Goal: Check status: Check status

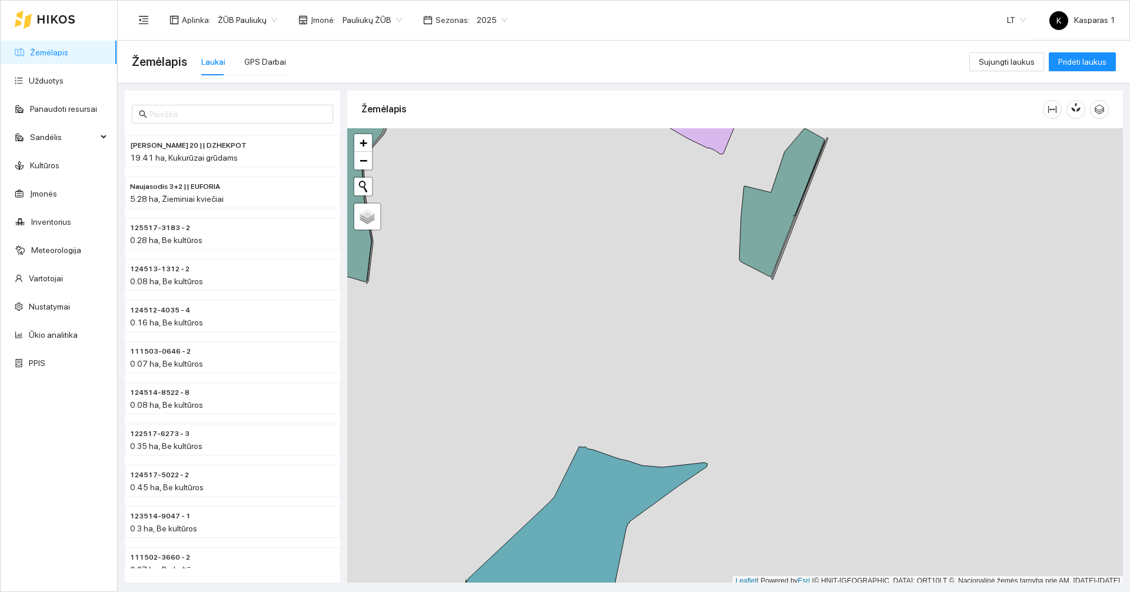
scroll to position [4, 0]
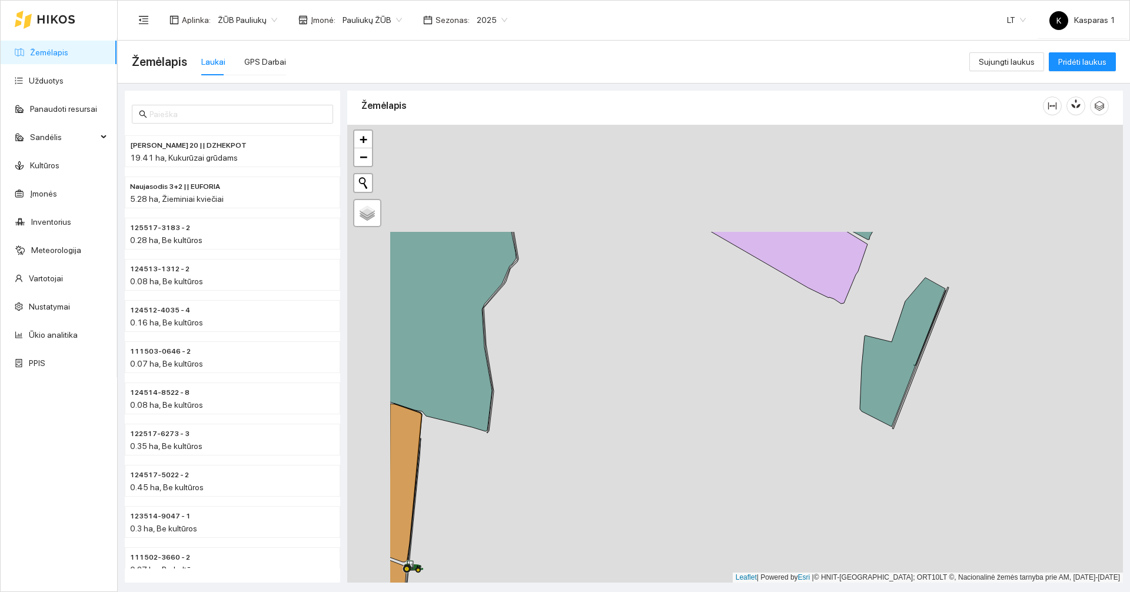
drag, startPoint x: 650, startPoint y: 249, endPoint x: 772, endPoint y: 398, distance: 193.2
click at [772, 402] on div at bounding box center [735, 354] width 776 height 458
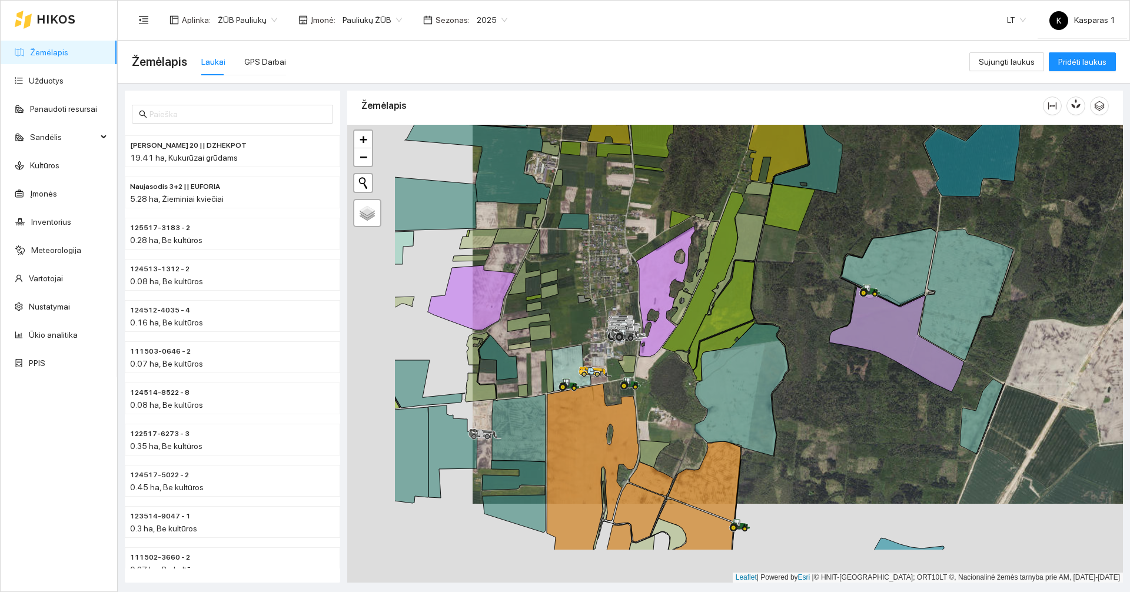
drag, startPoint x: 692, startPoint y: 332, endPoint x: 826, endPoint y: 248, distance: 157.6
click at [826, 248] on div at bounding box center [735, 354] width 776 height 458
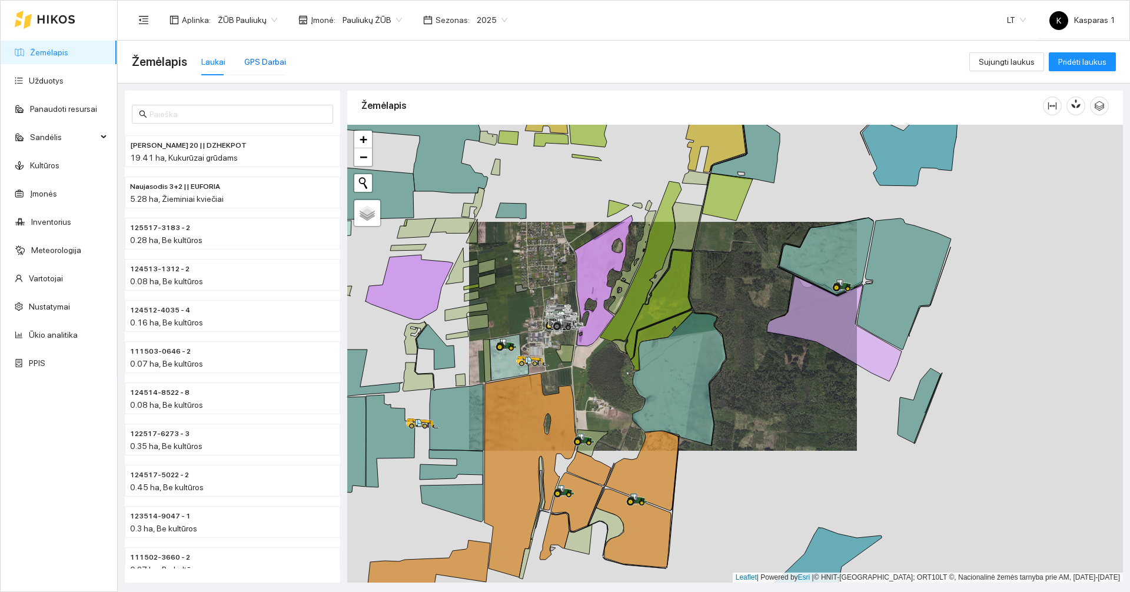
click at [267, 56] on div "GPS Darbai" at bounding box center [265, 61] width 42 height 13
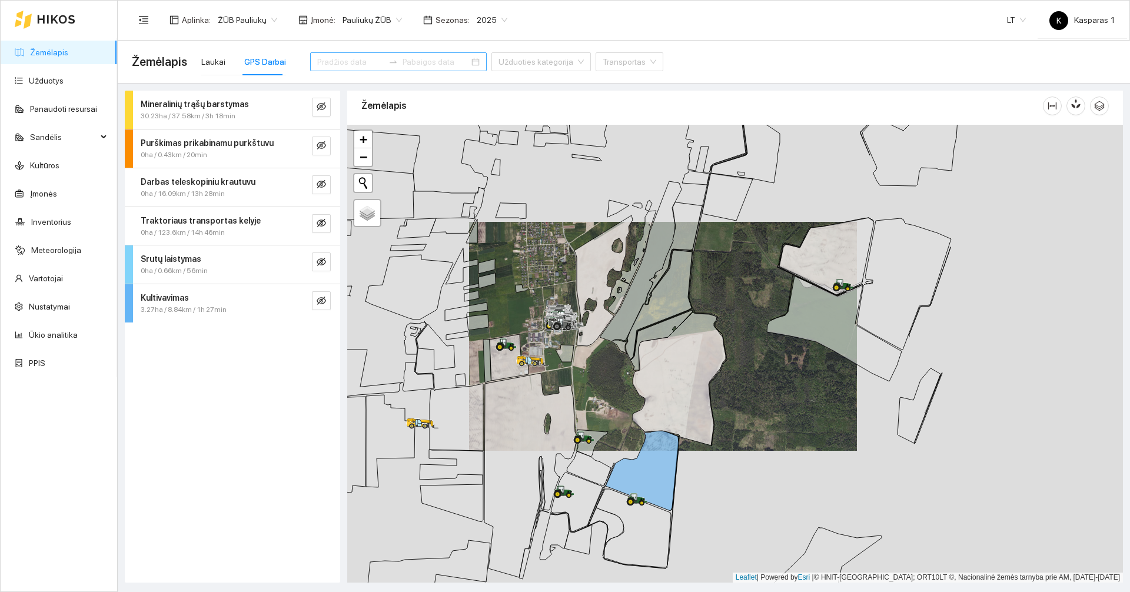
click at [341, 61] on input at bounding box center [350, 61] width 66 height 13
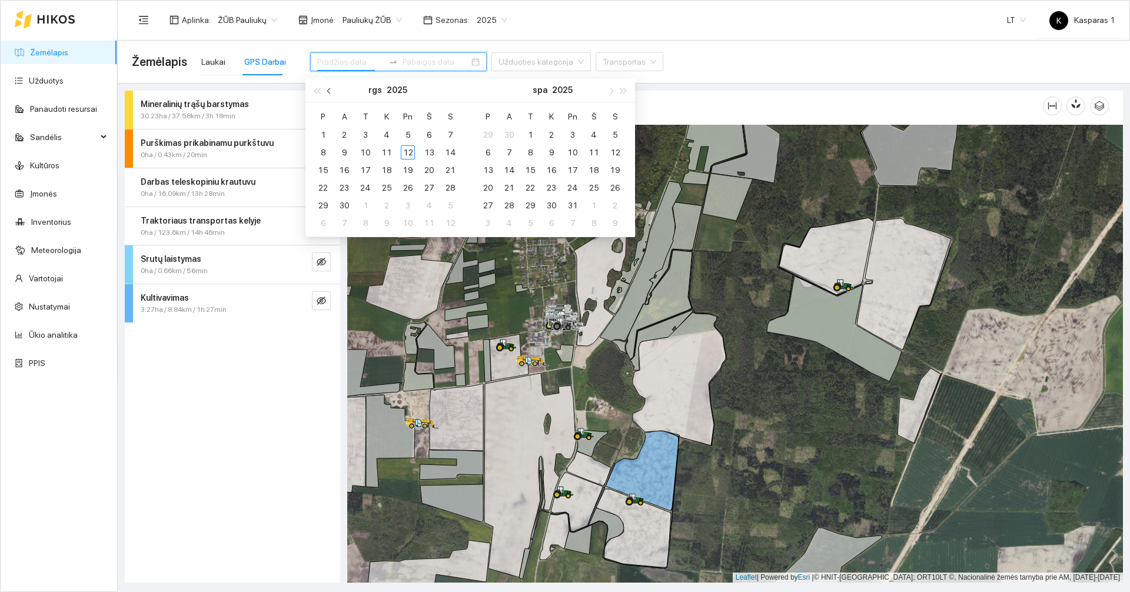
click at [326, 91] on button "button" at bounding box center [329, 90] width 13 height 24
type input "2025-08-01"
click at [411, 134] on div "1" at bounding box center [408, 135] width 14 height 14
type input "2025-08-02"
click at [434, 136] on div "2" at bounding box center [429, 135] width 14 height 14
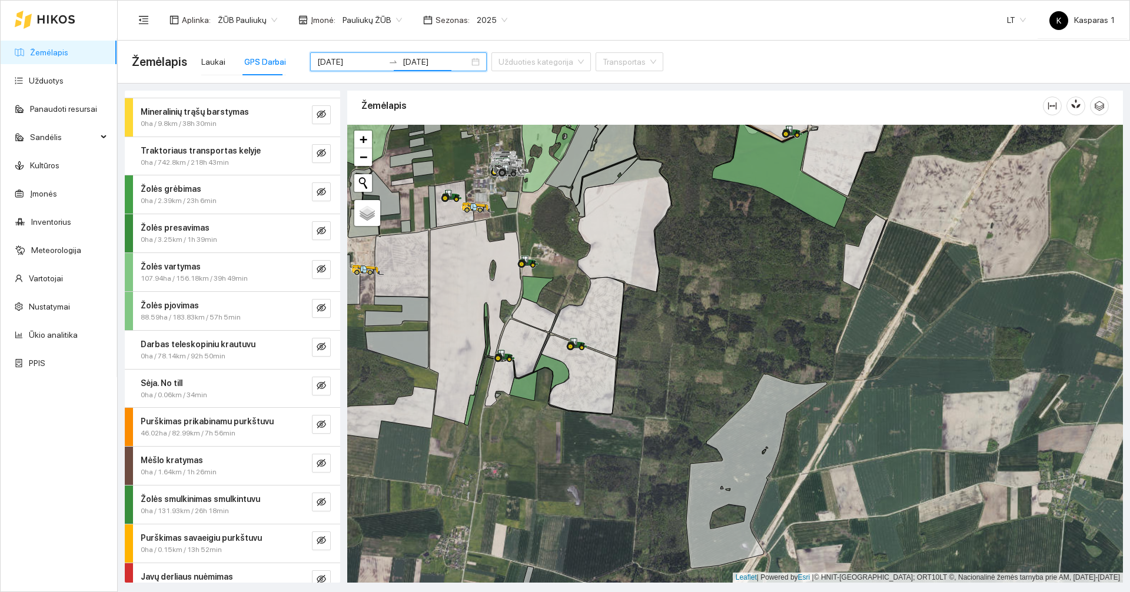
scroll to position [89, 0]
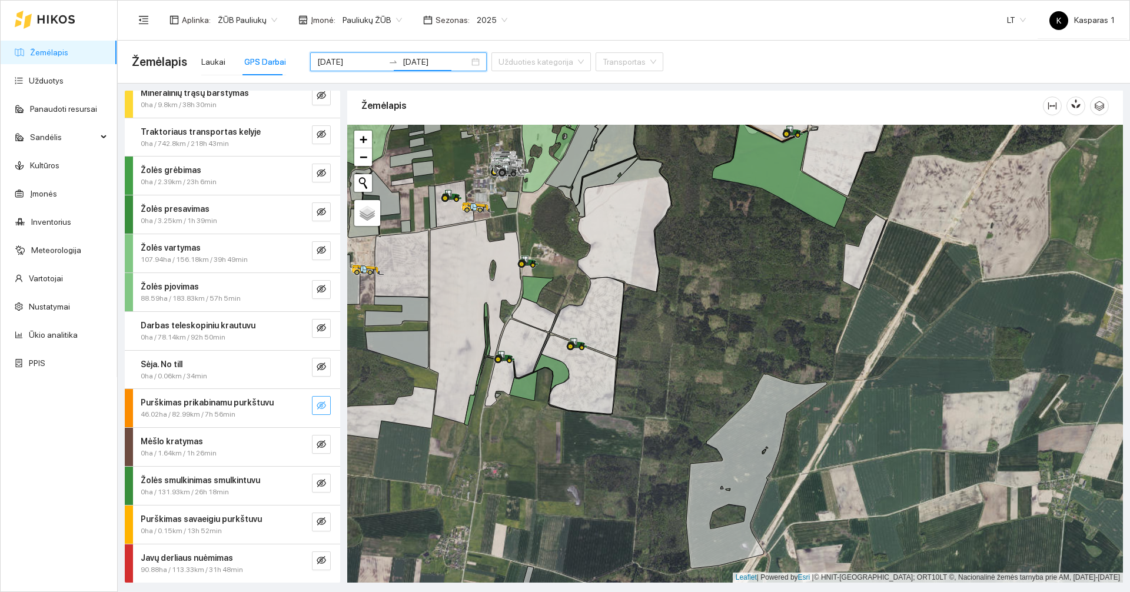
click at [317, 407] on icon "eye-invisible" at bounding box center [321, 405] width 9 height 9
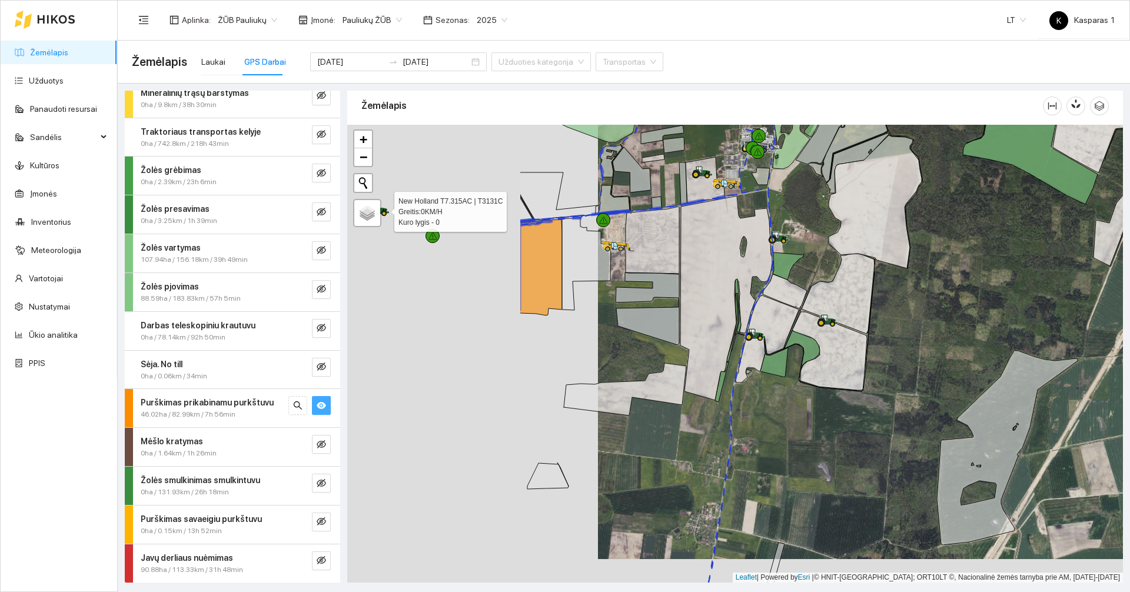
drag, startPoint x: 542, startPoint y: 457, endPoint x: 799, endPoint y: 433, distance: 258.4
click at [799, 433] on div at bounding box center [735, 354] width 776 height 458
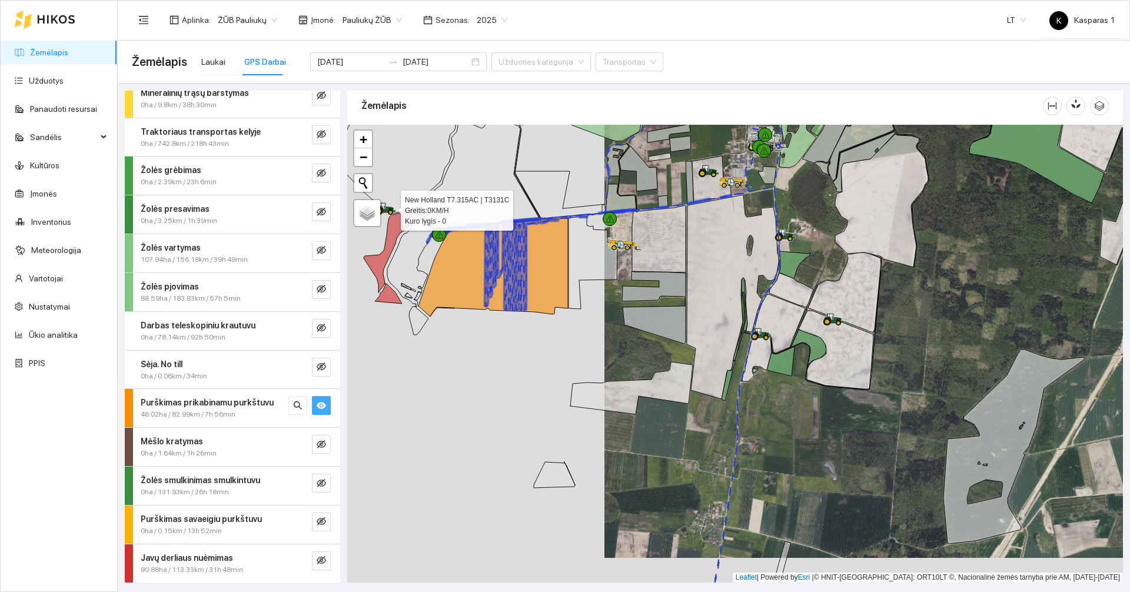
click at [201, 407] on strong "Purškimas prikabinamu purkštuvu" at bounding box center [207, 402] width 133 height 9
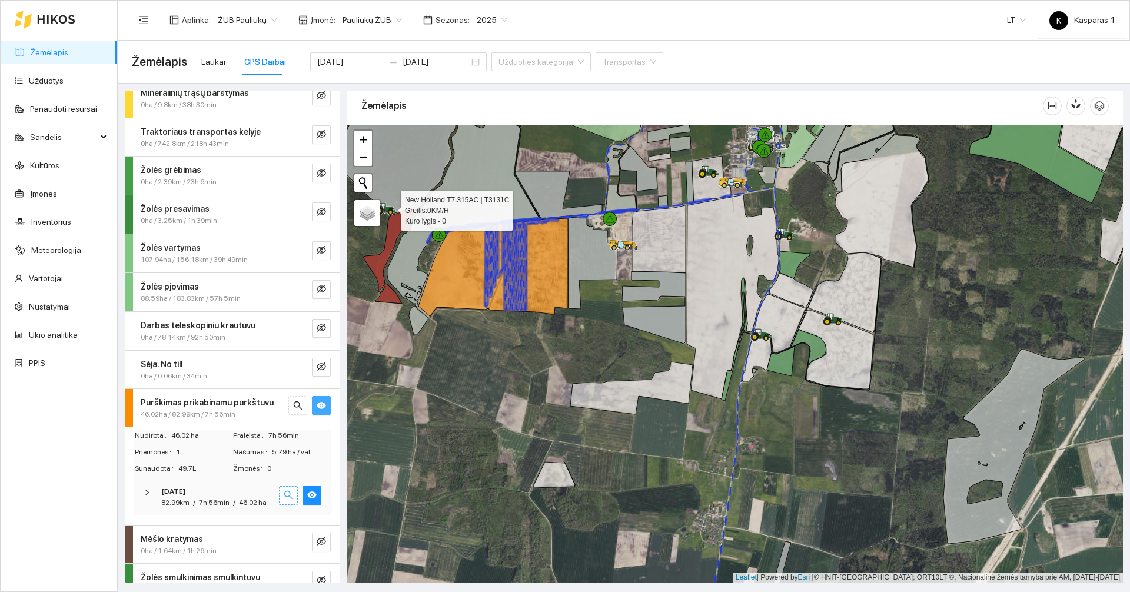
click at [284, 497] on icon "search" at bounding box center [288, 495] width 8 height 8
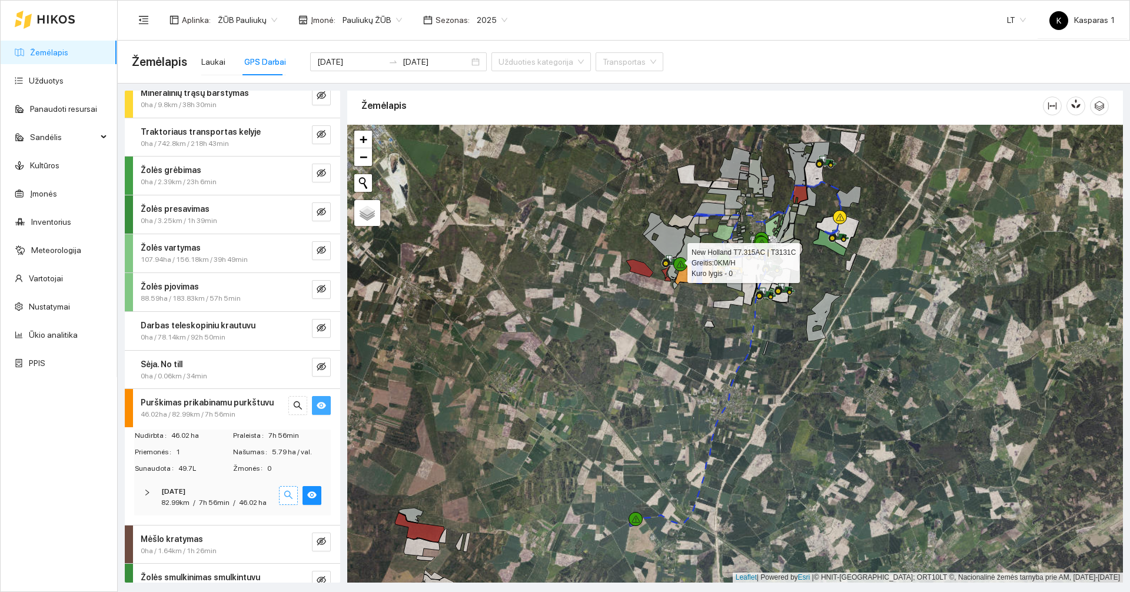
click at [284, 497] on icon "search" at bounding box center [288, 495] width 8 height 8
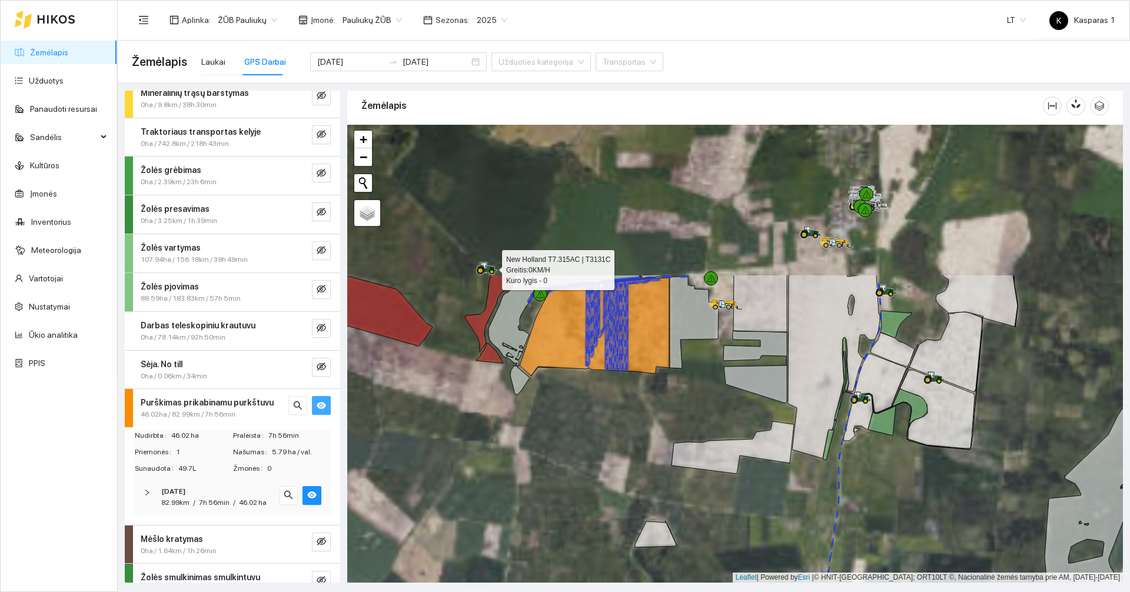
drag, startPoint x: 639, startPoint y: 251, endPoint x: 588, endPoint y: 458, distance: 213.8
click at [588, 458] on div at bounding box center [735, 354] width 776 height 458
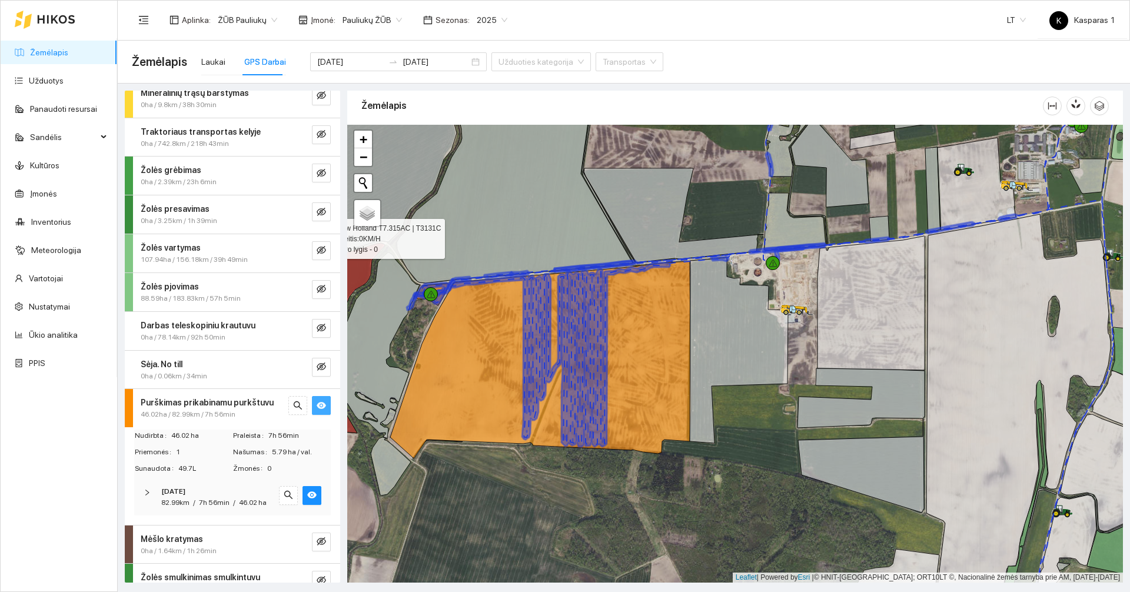
click at [162, 499] on span "82.99km" at bounding box center [175, 502] width 28 height 8
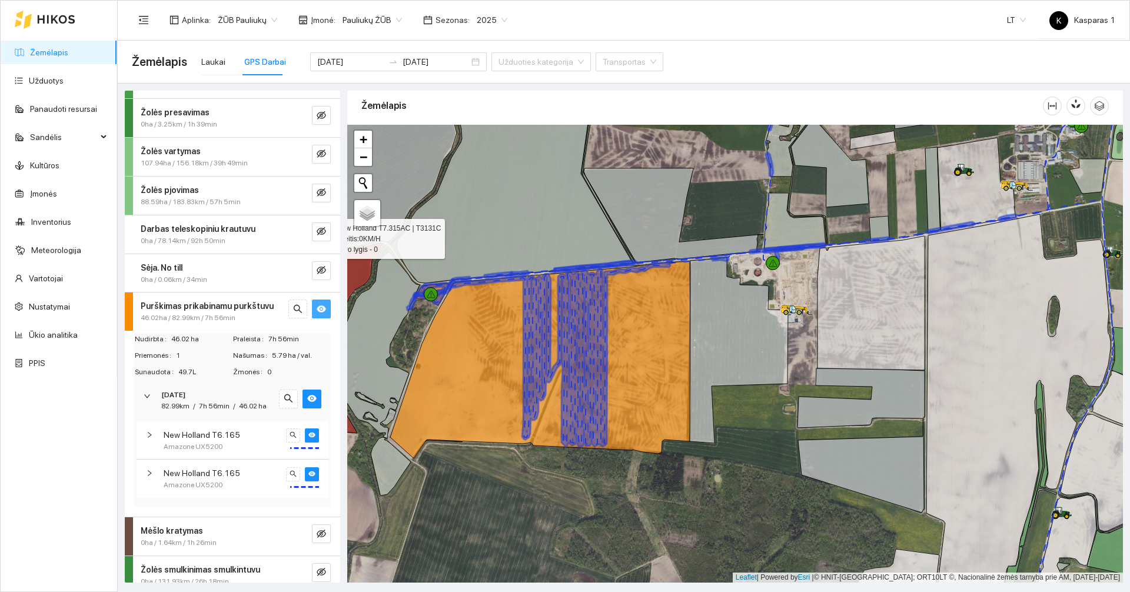
scroll to position [207, 0]
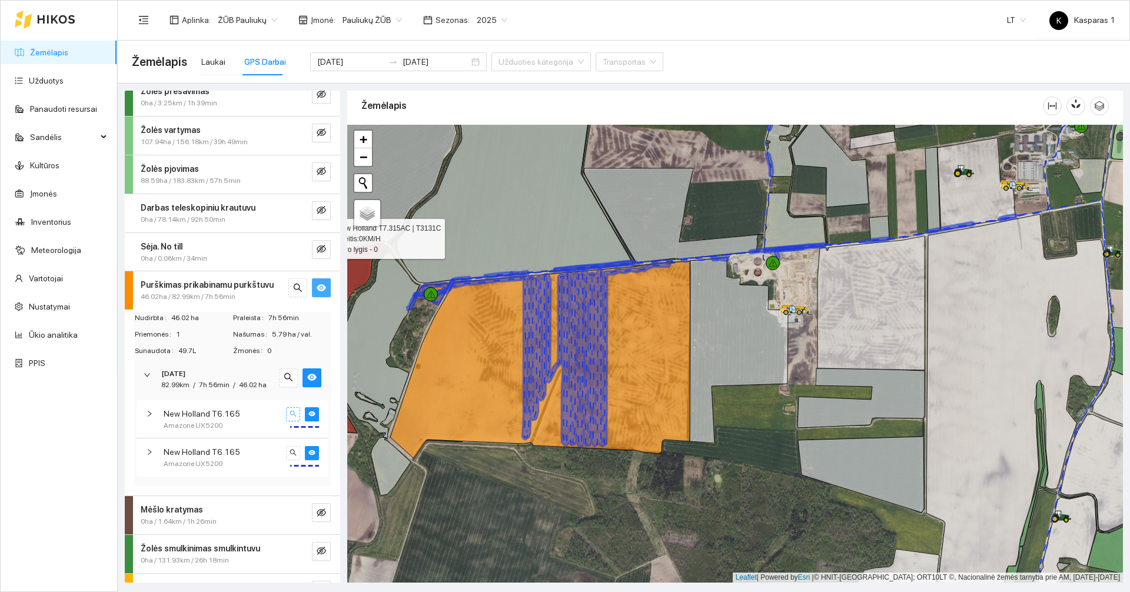
click at [288, 421] on button "button" at bounding box center [293, 414] width 14 height 14
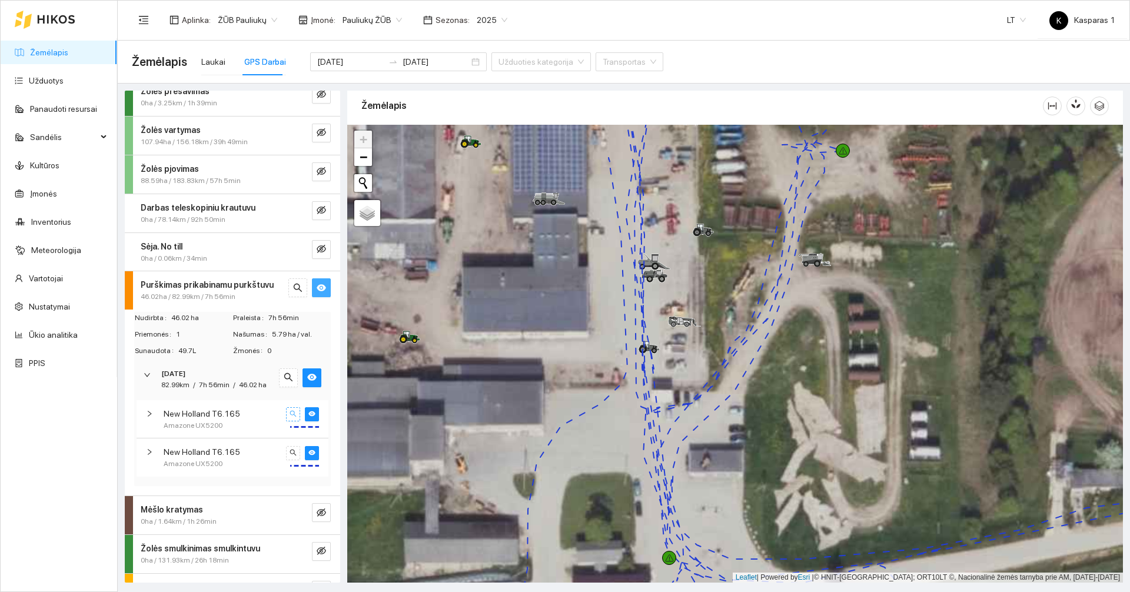
click at [288, 421] on button "button" at bounding box center [293, 414] width 14 height 14
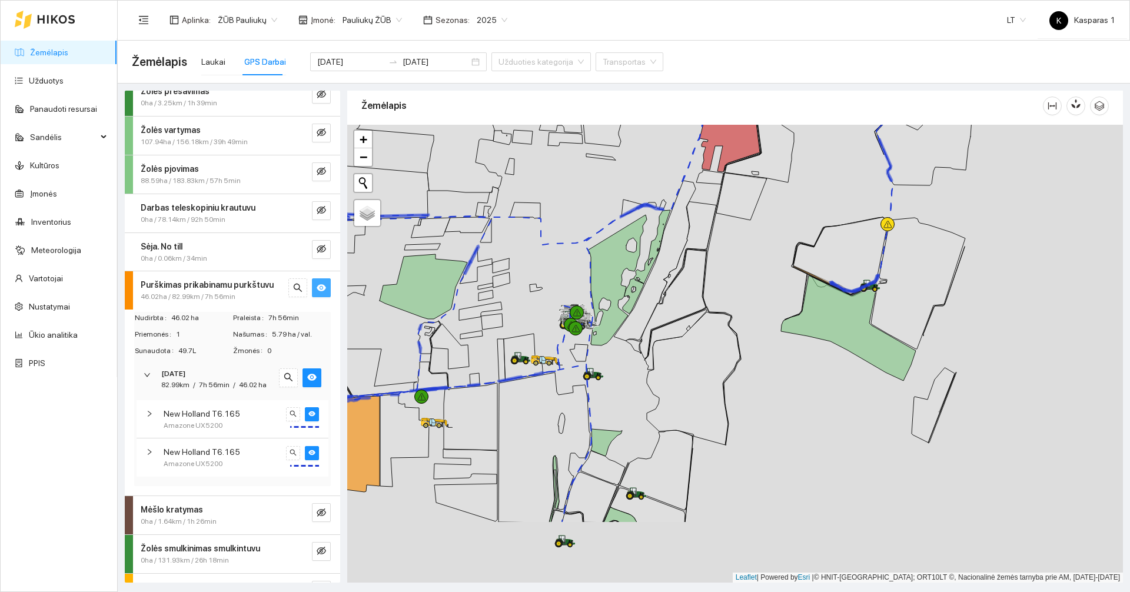
drag, startPoint x: 690, startPoint y: 513, endPoint x: 690, endPoint y: 399, distance: 114.2
click at [680, 407] on icon at bounding box center [693, 378] width 93 height 133
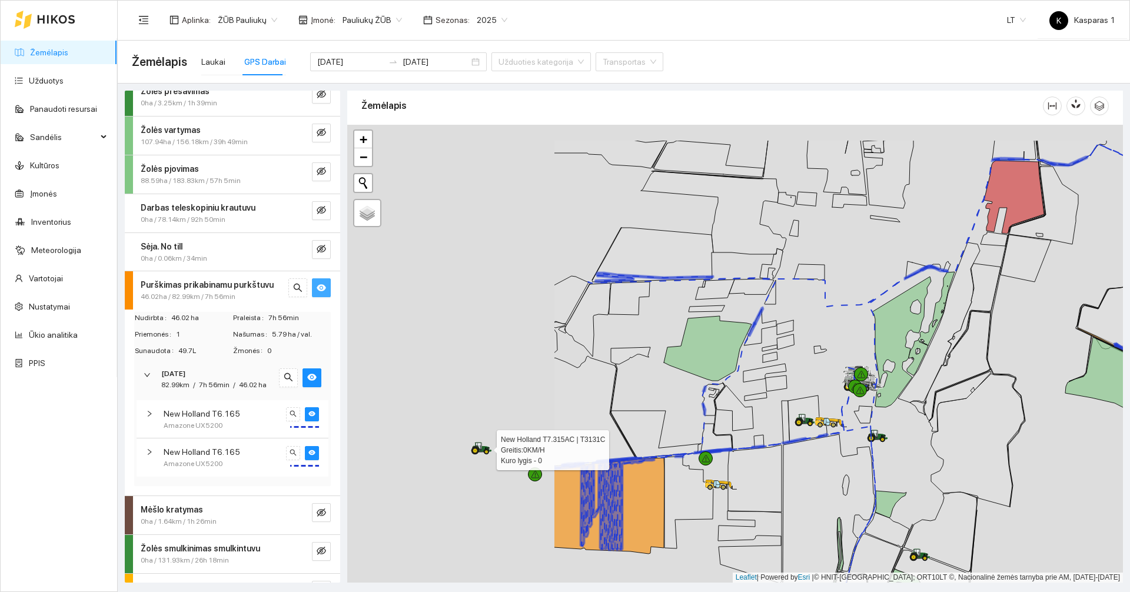
drag, startPoint x: 602, startPoint y: 271, endPoint x: 756, endPoint y: 332, distance: 165.7
click at [896, 331] on icon at bounding box center [901, 342] width 59 height 131
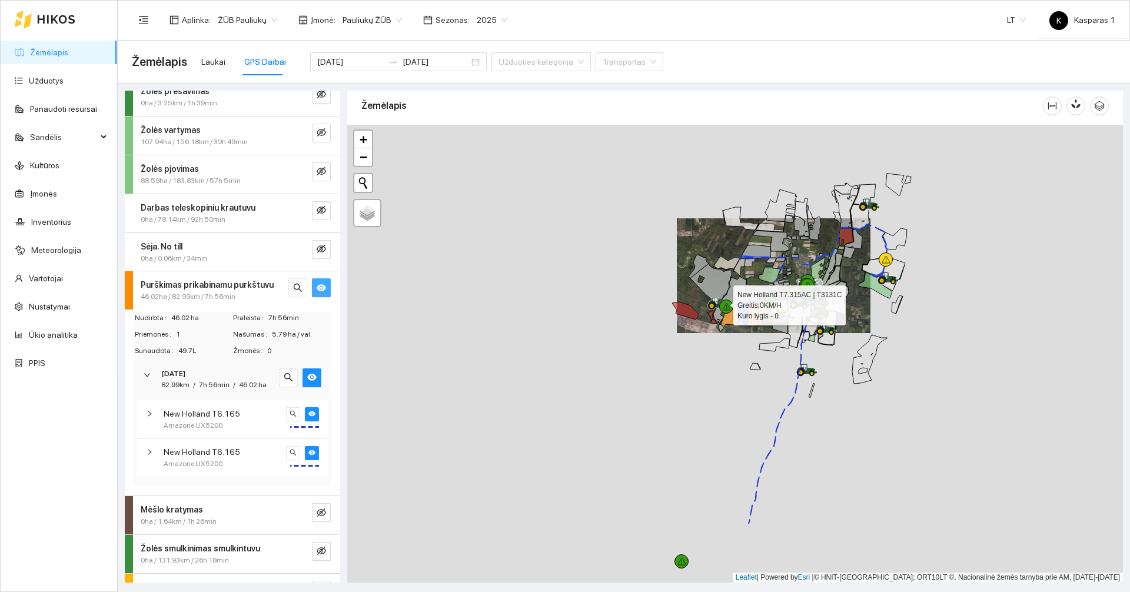
drag, startPoint x: 870, startPoint y: 536, endPoint x: 764, endPoint y: 211, distance: 342.2
click at [767, 214] on div at bounding box center [735, 354] width 776 height 458
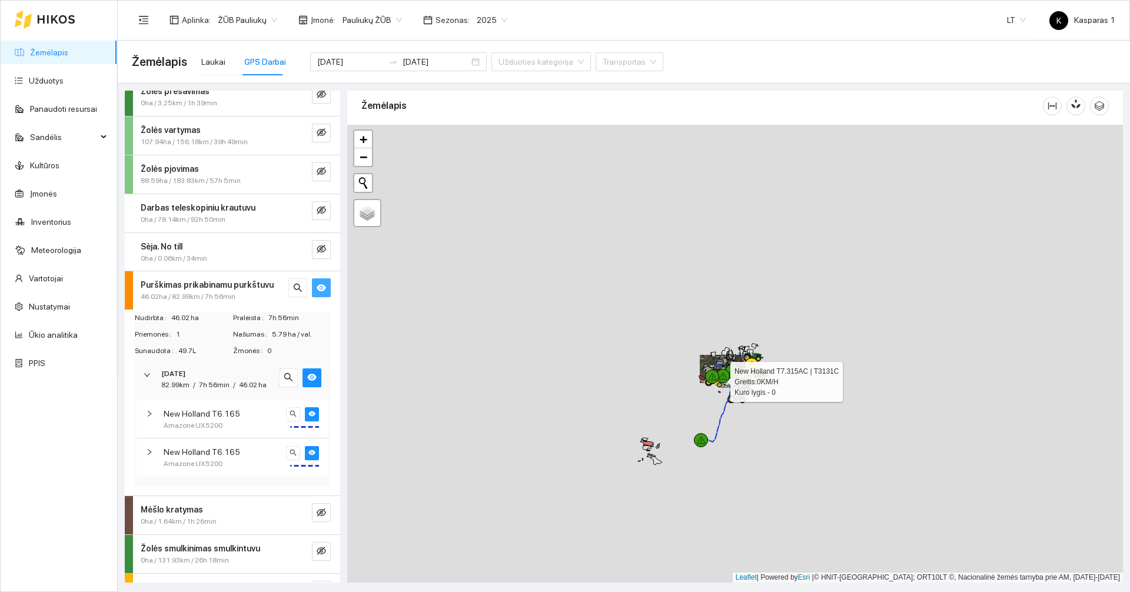
drag, startPoint x: 760, startPoint y: 454, endPoint x: 755, endPoint y: 517, distance: 63.1
click at [755, 517] on div at bounding box center [735, 354] width 776 height 458
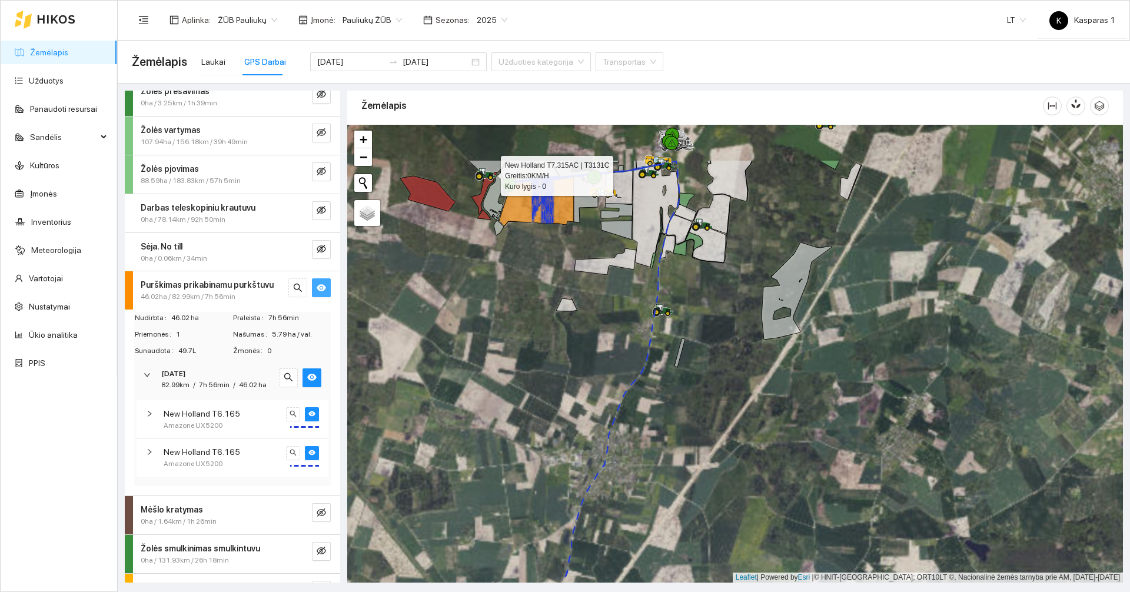
drag, startPoint x: 702, startPoint y: 251, endPoint x: 732, endPoint y: 340, distance: 94.4
click at [732, 340] on div at bounding box center [735, 354] width 776 height 458
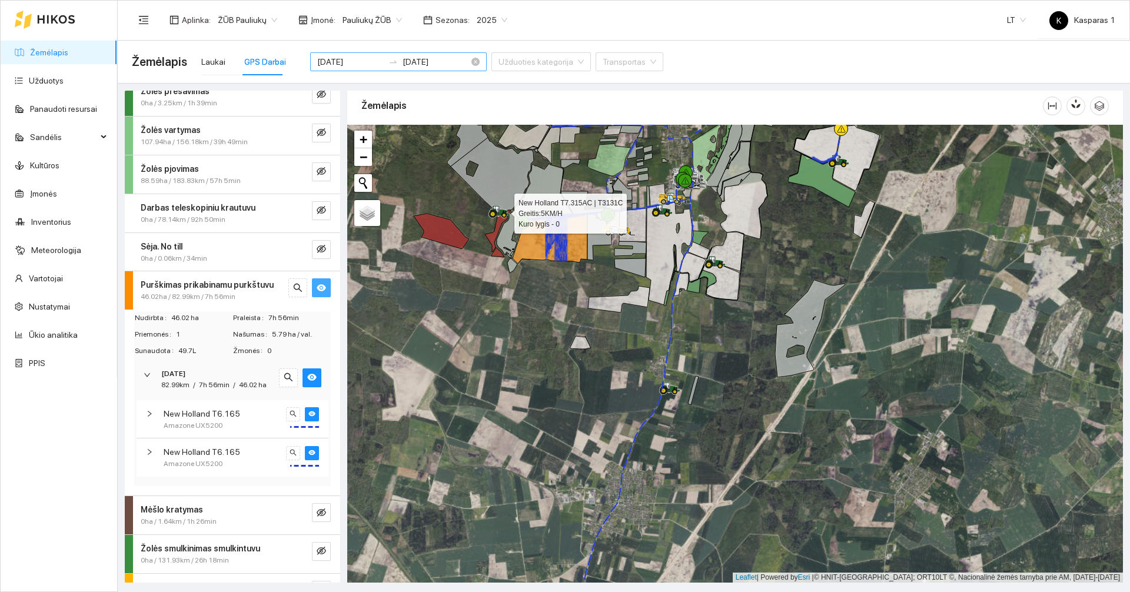
click at [356, 59] on input "2025-08-01" at bounding box center [350, 61] width 66 height 13
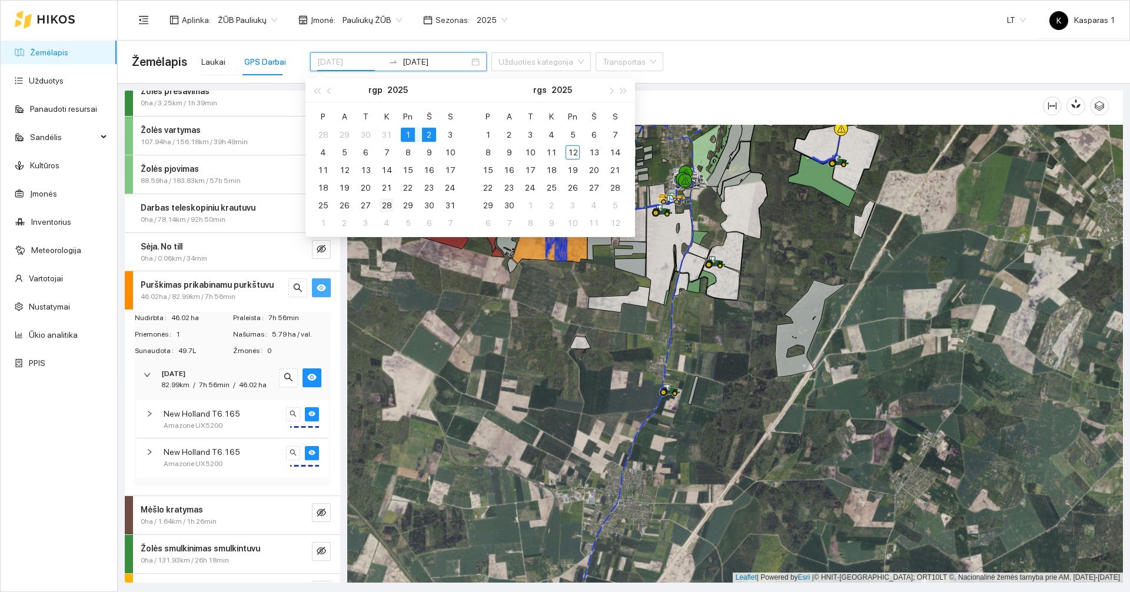
type input "2025-08-28"
click at [390, 206] on div "28" at bounding box center [387, 205] width 14 height 14
type input "2025-08-29"
click at [403, 204] on div "29" at bounding box center [408, 205] width 14 height 14
type input "2025-08-29"
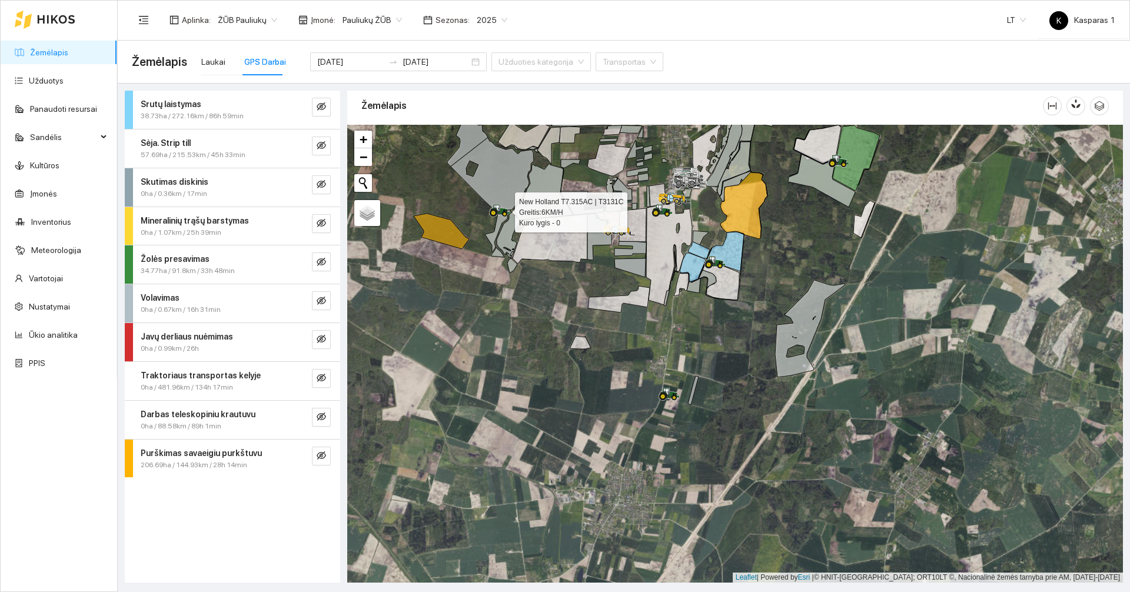
click at [244, 464] on span "206.69ha / 144.93km / 28h 14min" at bounding box center [194, 465] width 107 height 11
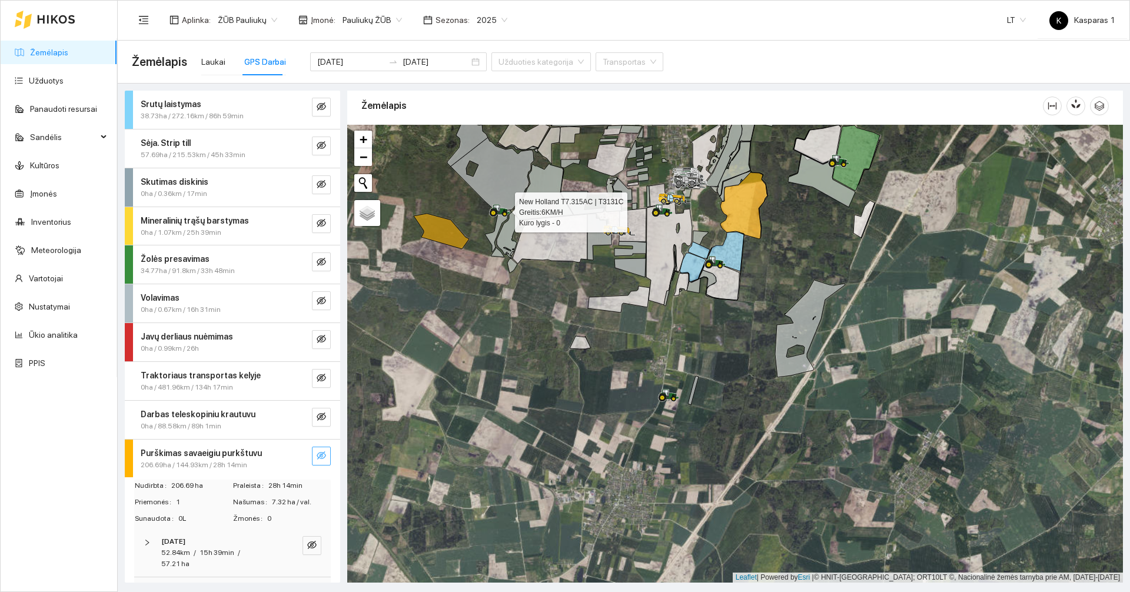
click at [321, 455] on icon "eye-invisible" at bounding box center [322, 456] width 2 height 2
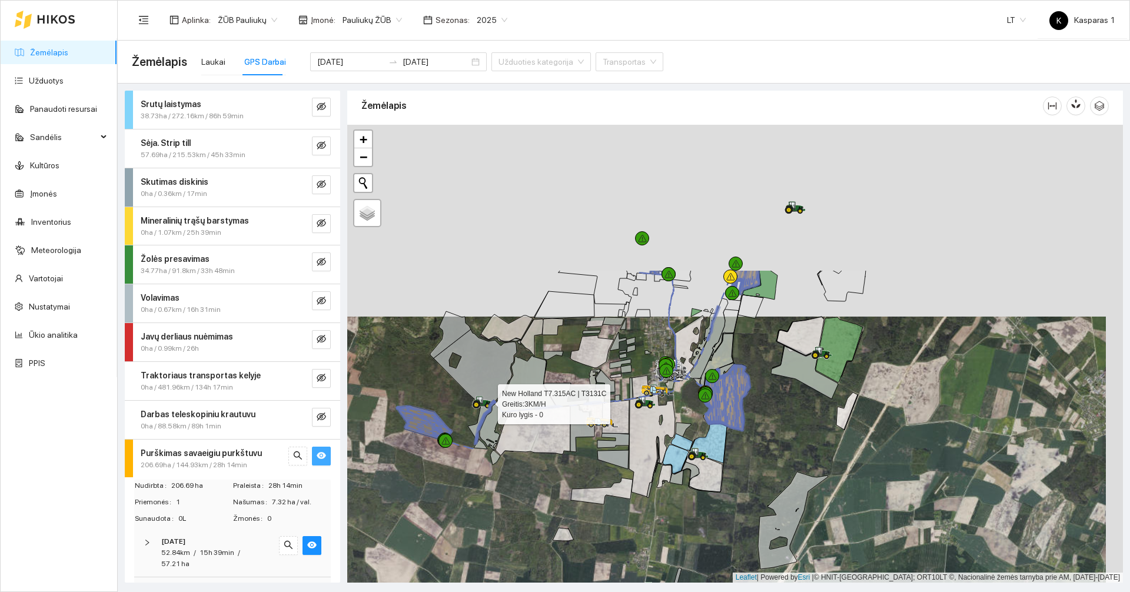
drag, startPoint x: 541, startPoint y: 350, endPoint x: 522, endPoint y: 527, distance: 177.6
click at [522, 527] on div at bounding box center [735, 354] width 776 height 458
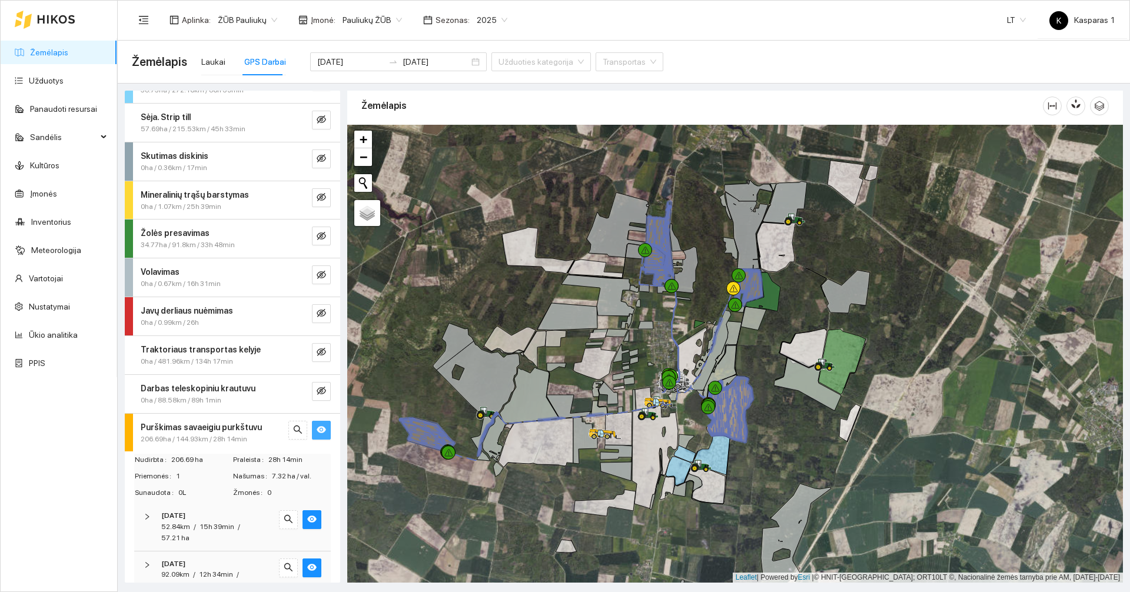
scroll to position [51, 0]
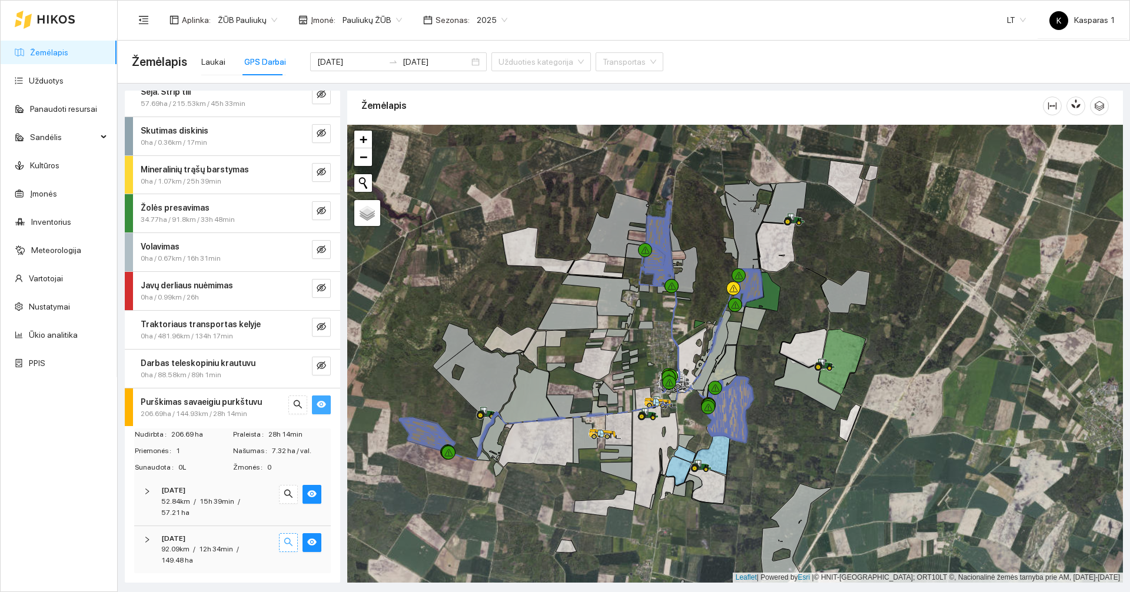
click at [284, 544] on icon "search" at bounding box center [288, 541] width 9 height 9
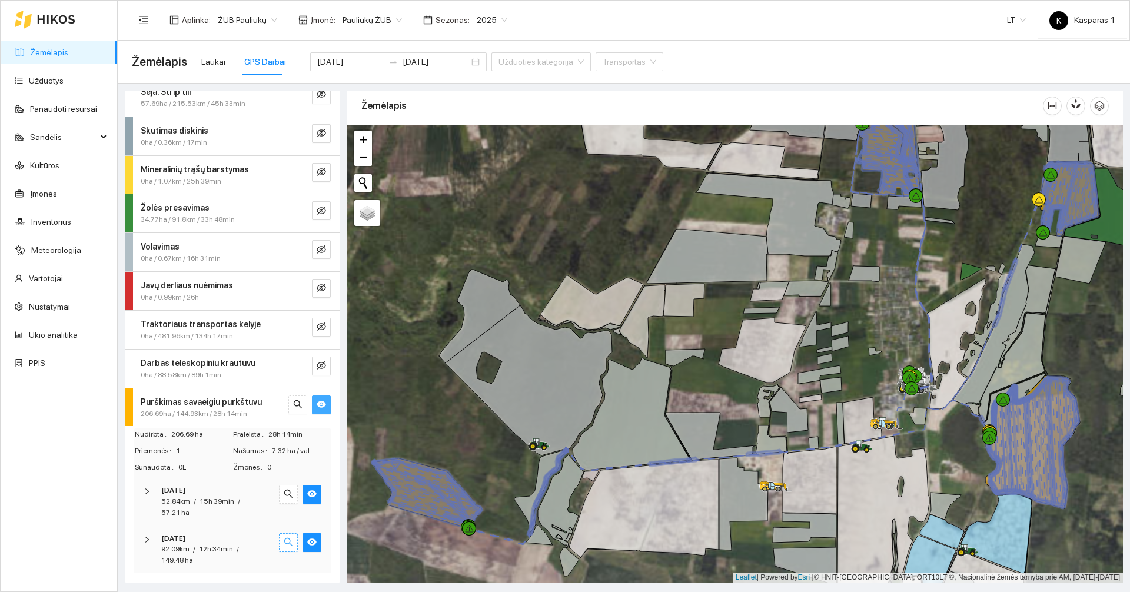
click at [284, 544] on icon "search" at bounding box center [288, 541] width 9 height 9
click at [279, 492] on button "button" at bounding box center [288, 494] width 19 height 19
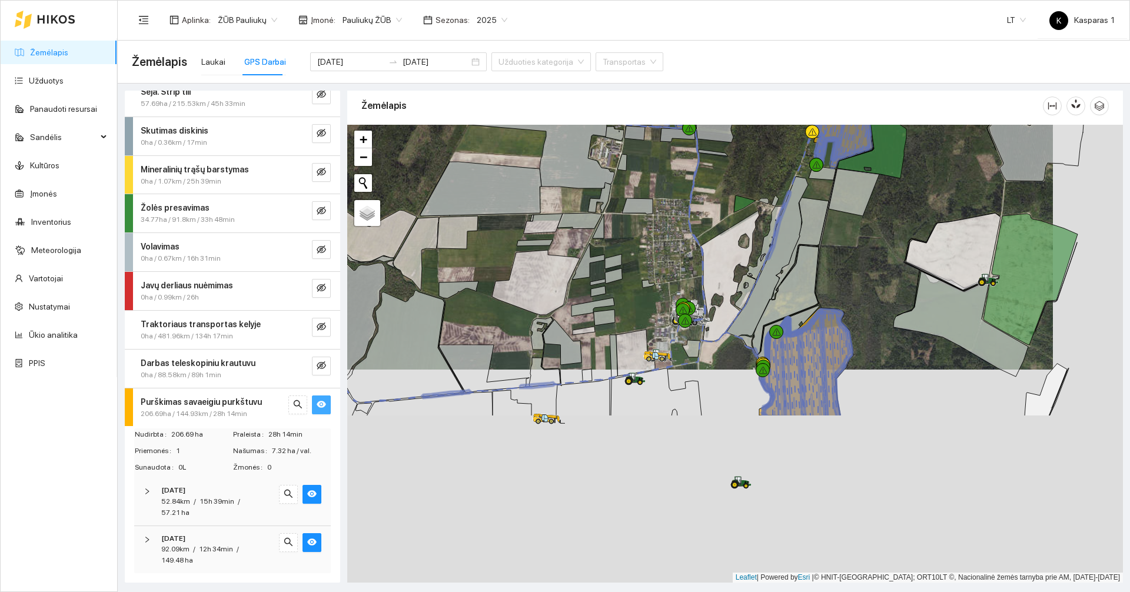
drag, startPoint x: 680, startPoint y: 480, endPoint x: 610, endPoint y: 267, distance: 224.2
click at [610, 267] on icon at bounding box center [613, 261] width 16 height 15
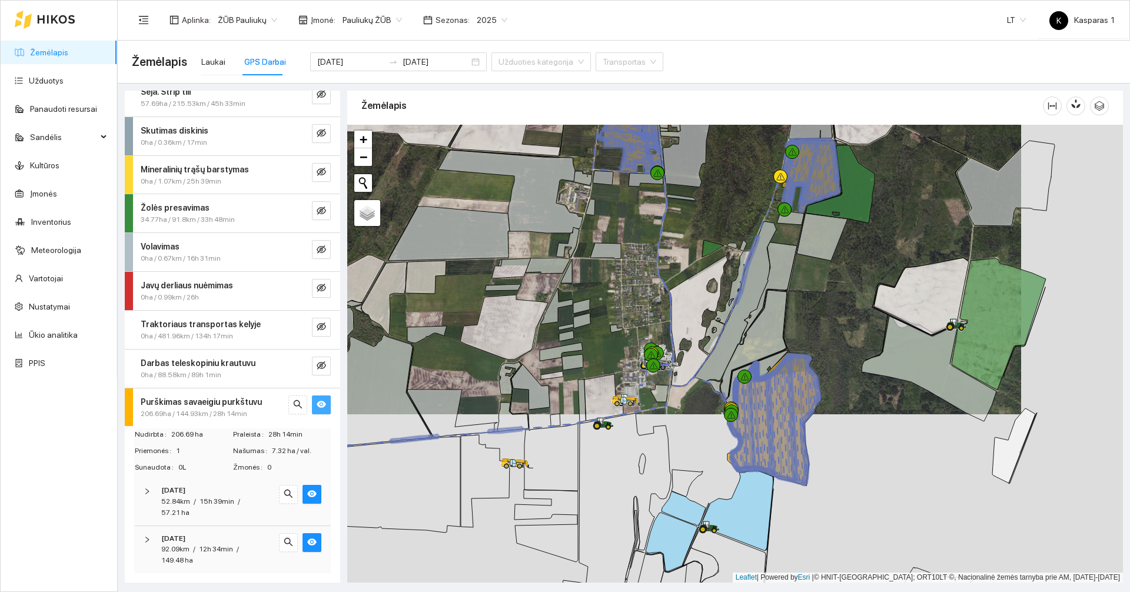
drag, startPoint x: 610, startPoint y: 268, endPoint x: 578, endPoint y: 312, distance: 54.0
click at [578, 312] on icon at bounding box center [581, 306] width 16 height 15
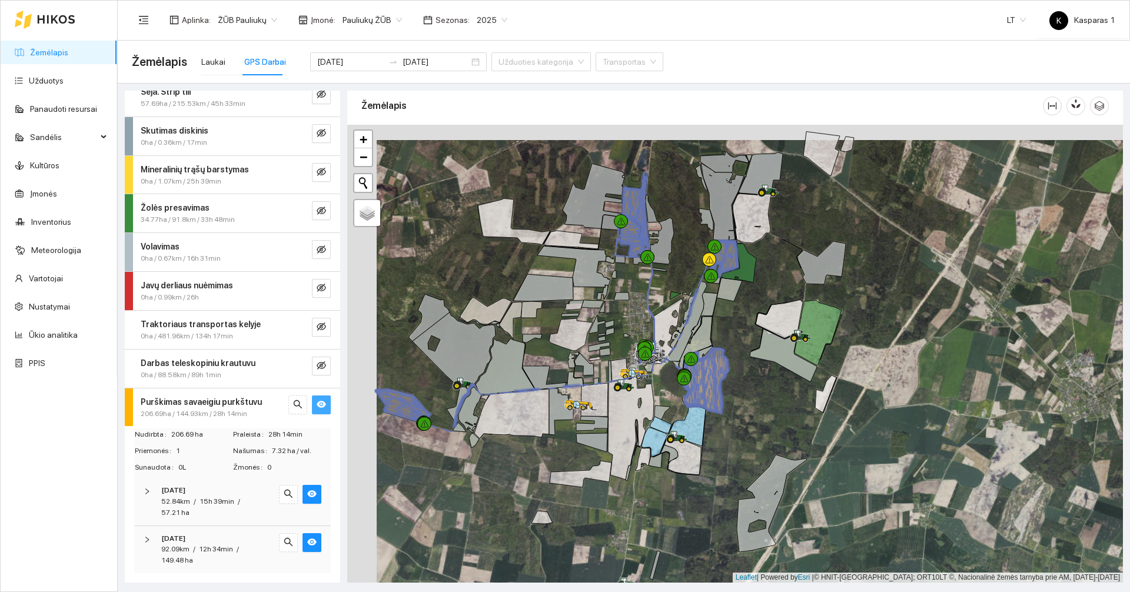
drag, startPoint x: 710, startPoint y: 371, endPoint x: 740, endPoint y: 388, distance: 34.0
click at [740, 388] on div at bounding box center [735, 354] width 776 height 458
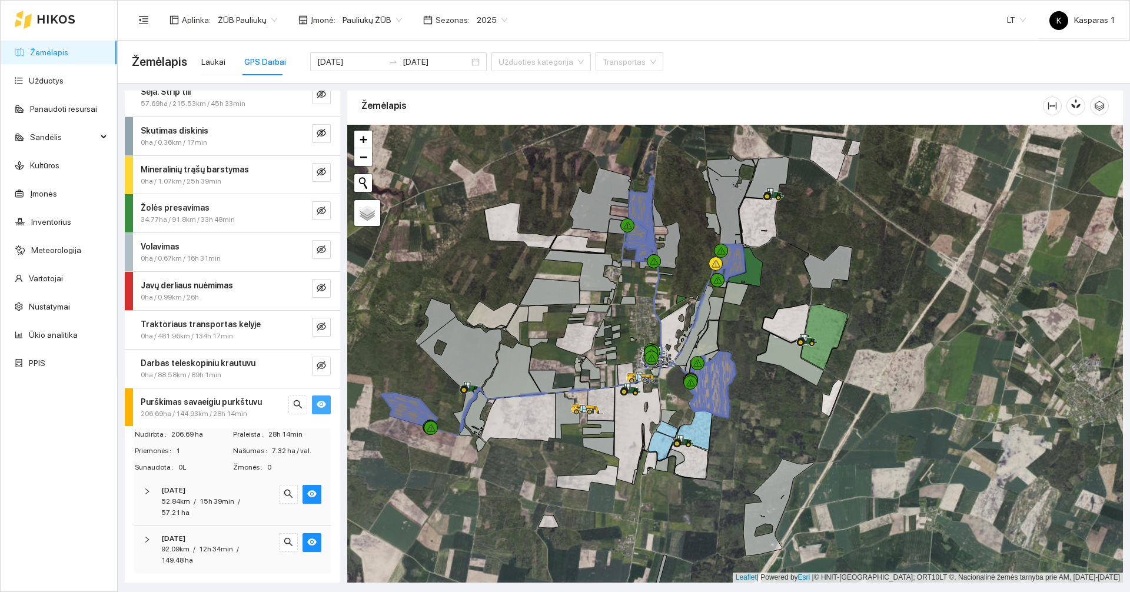
click at [172, 503] on span "52.84km" at bounding box center [175, 501] width 29 height 8
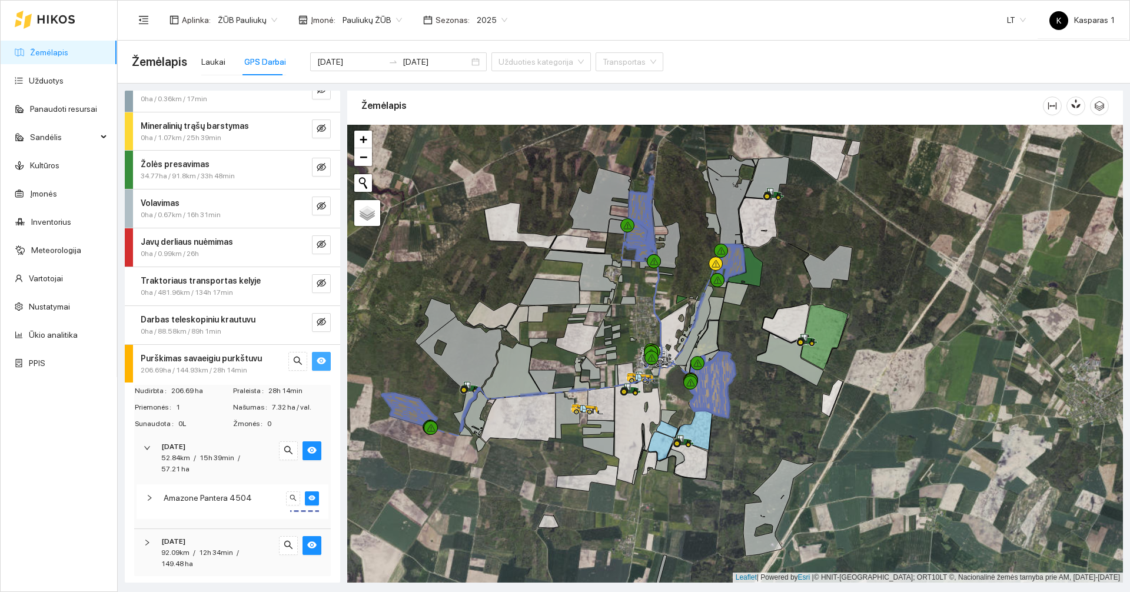
click at [191, 547] on div "92.09km / 12h 34min / 149.48 ha" at bounding box center [216, 558] width 110 height 22
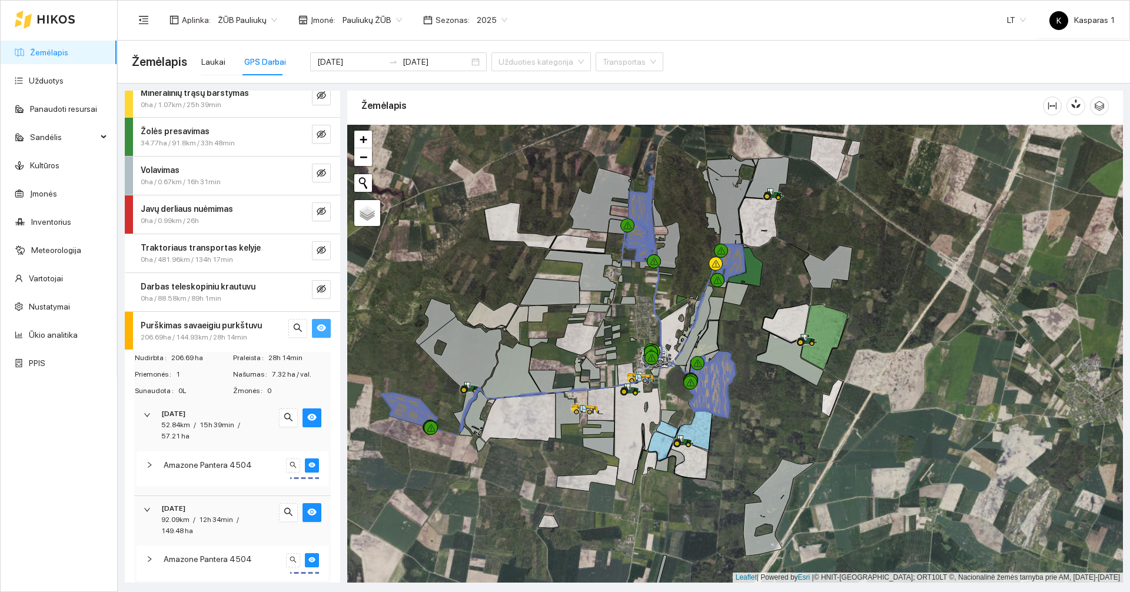
scroll to position [144, 0]
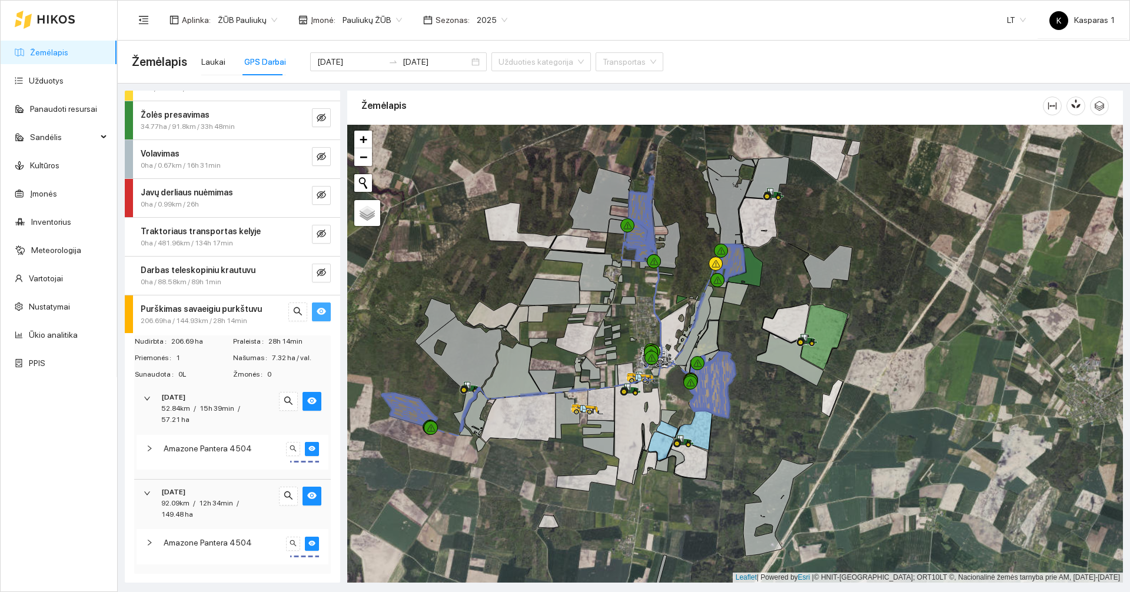
click at [190, 380] on td "Sunaudota 0L" at bounding box center [183, 376] width 98 height 16
click at [181, 395] on strong "2025-08-29" at bounding box center [173, 397] width 24 height 8
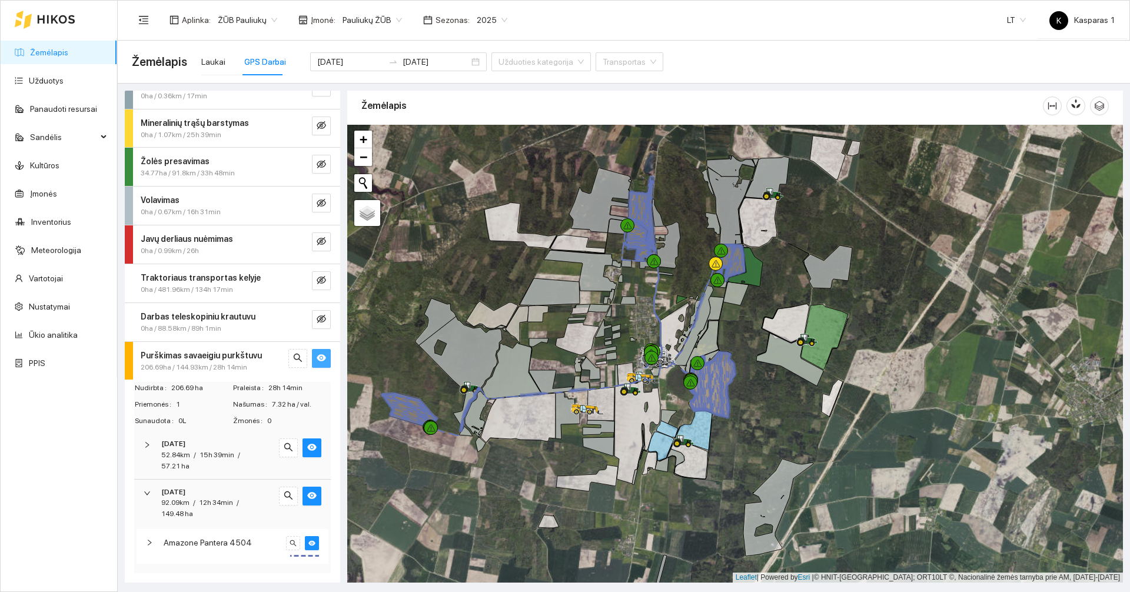
click at [178, 507] on div "92.09km" at bounding box center [175, 502] width 28 height 11
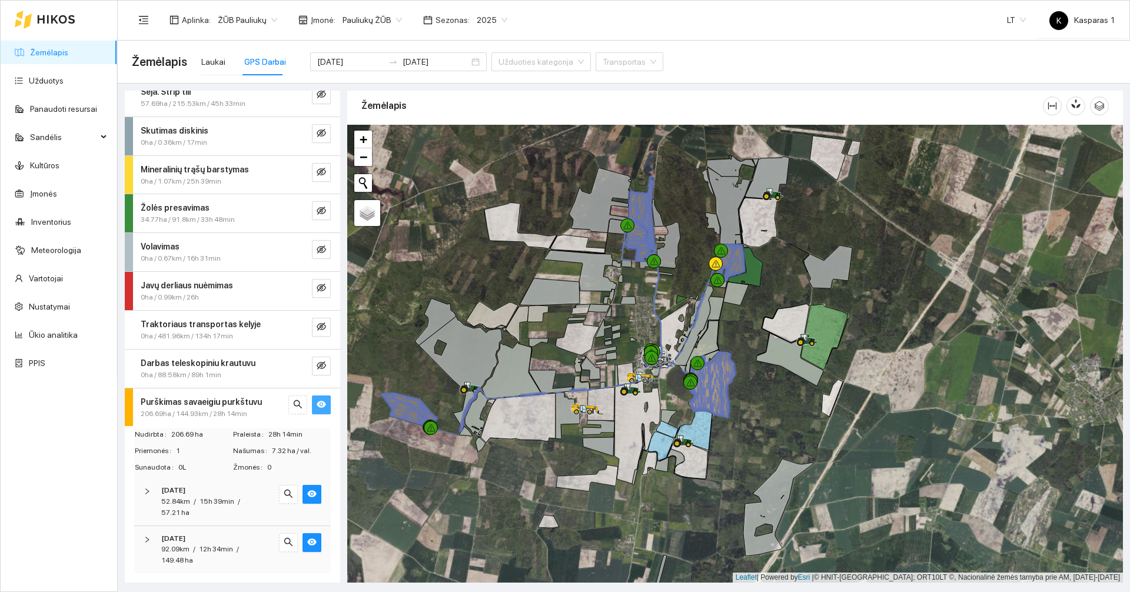
scroll to position [51, 0]
click at [211, 66] on div "Laukai" at bounding box center [213, 61] width 24 height 13
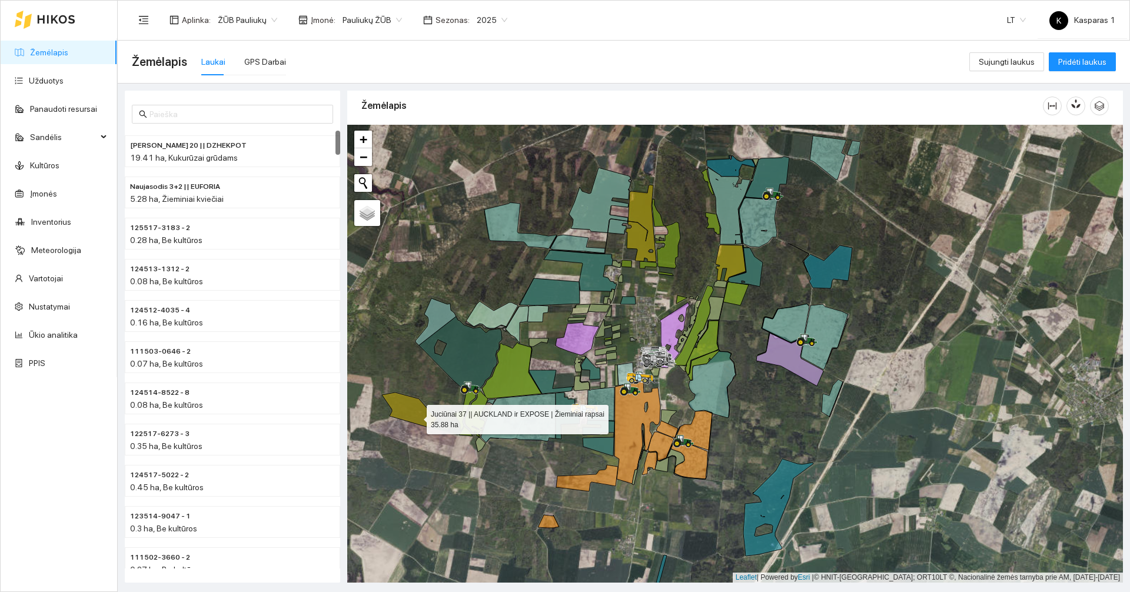
click at [415, 417] on icon at bounding box center [409, 410] width 55 height 35
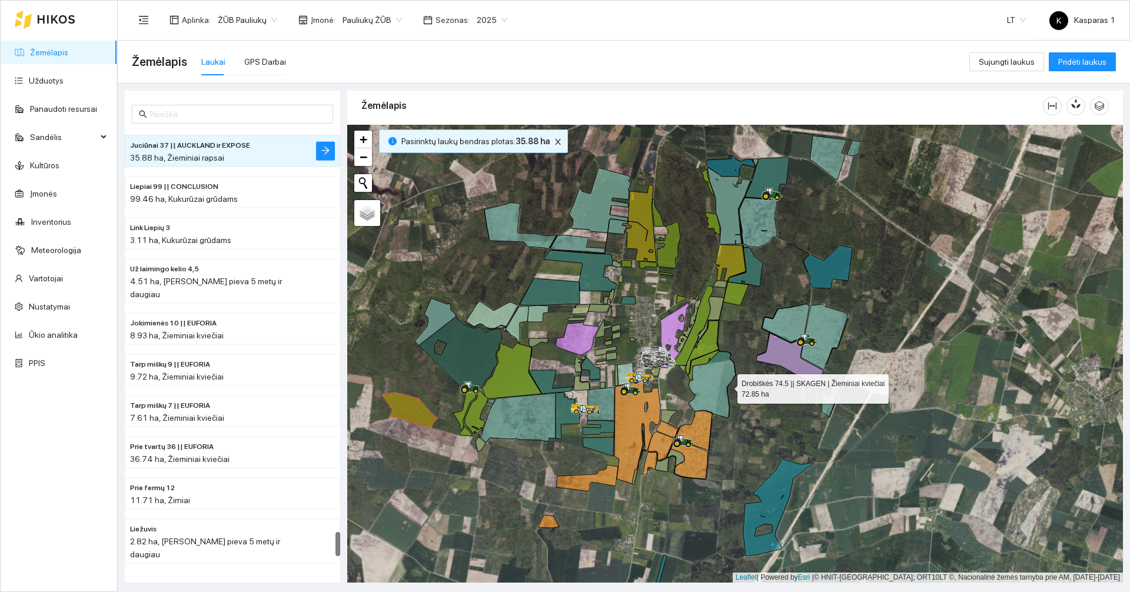
click at [727, 386] on icon at bounding box center [712, 384] width 47 height 66
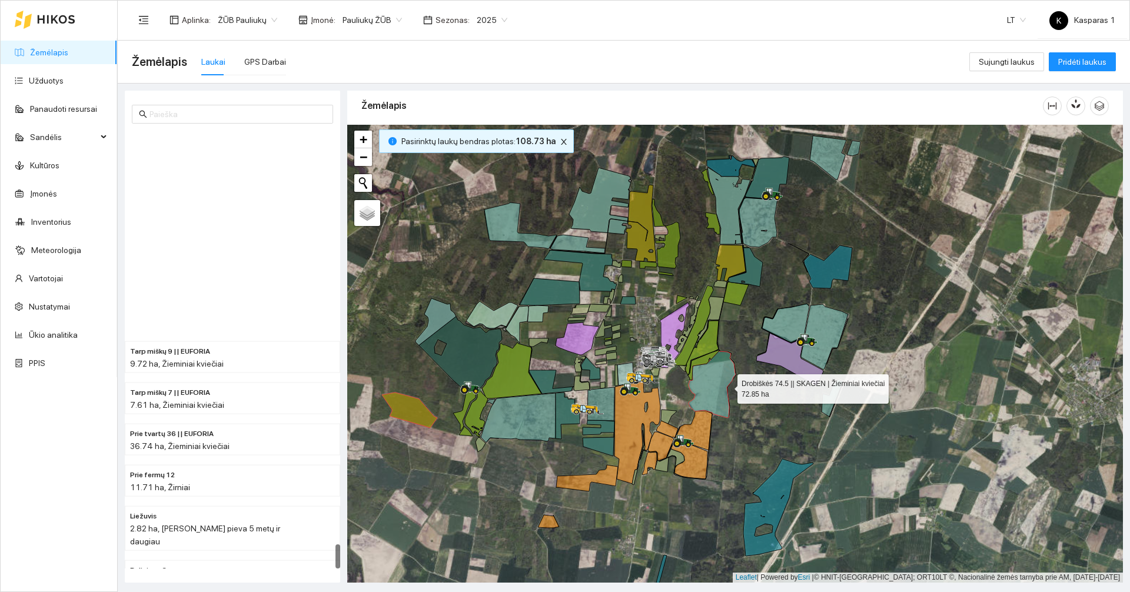
scroll to position [7411, 0]
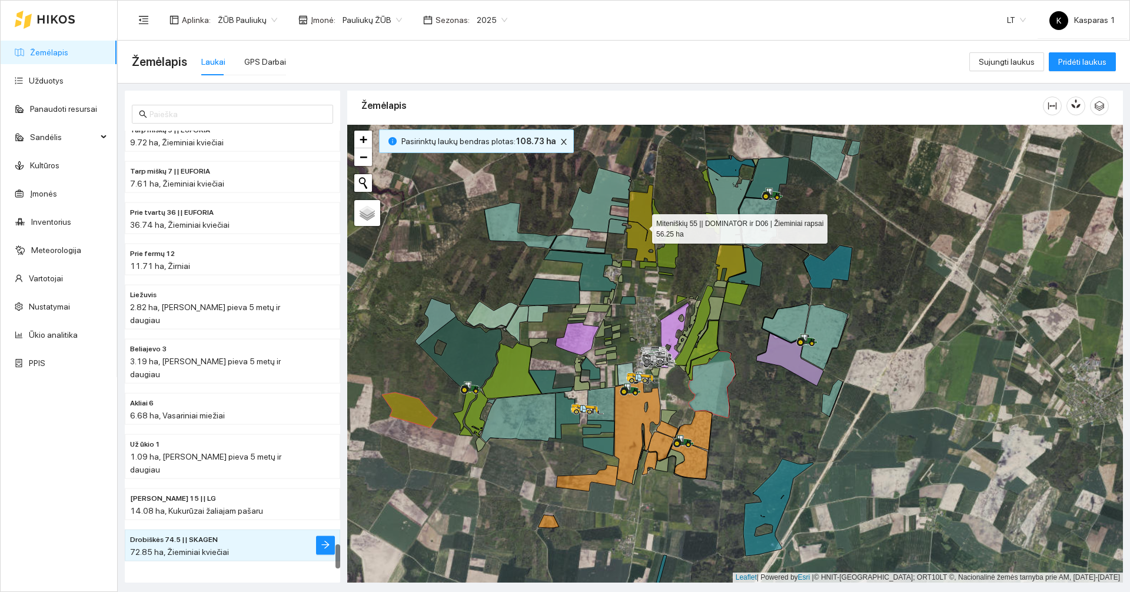
click at [637, 205] on icon at bounding box center [641, 223] width 31 height 77
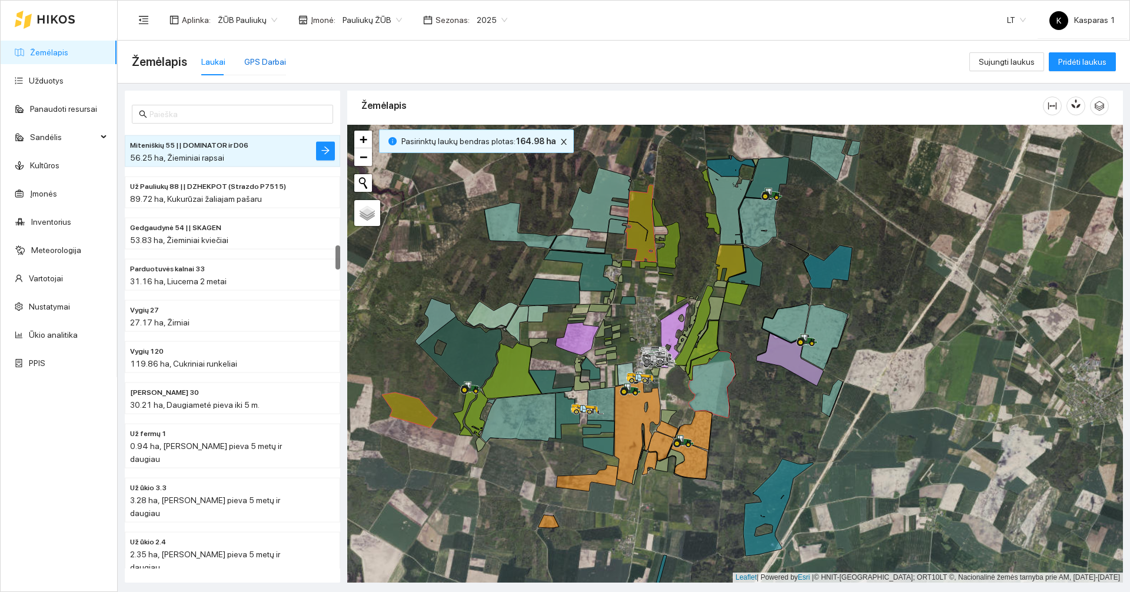
click at [262, 59] on div "GPS Darbai" at bounding box center [265, 61] width 42 height 13
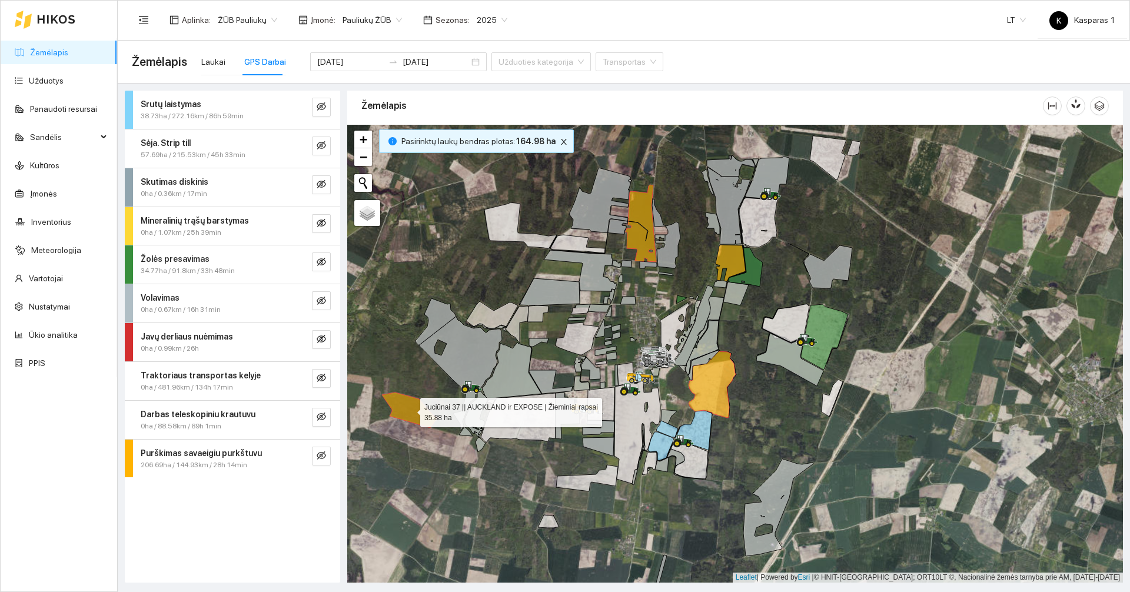
click at [408, 407] on icon at bounding box center [409, 410] width 55 height 35
click at [560, 138] on icon "close" at bounding box center [564, 142] width 8 height 8
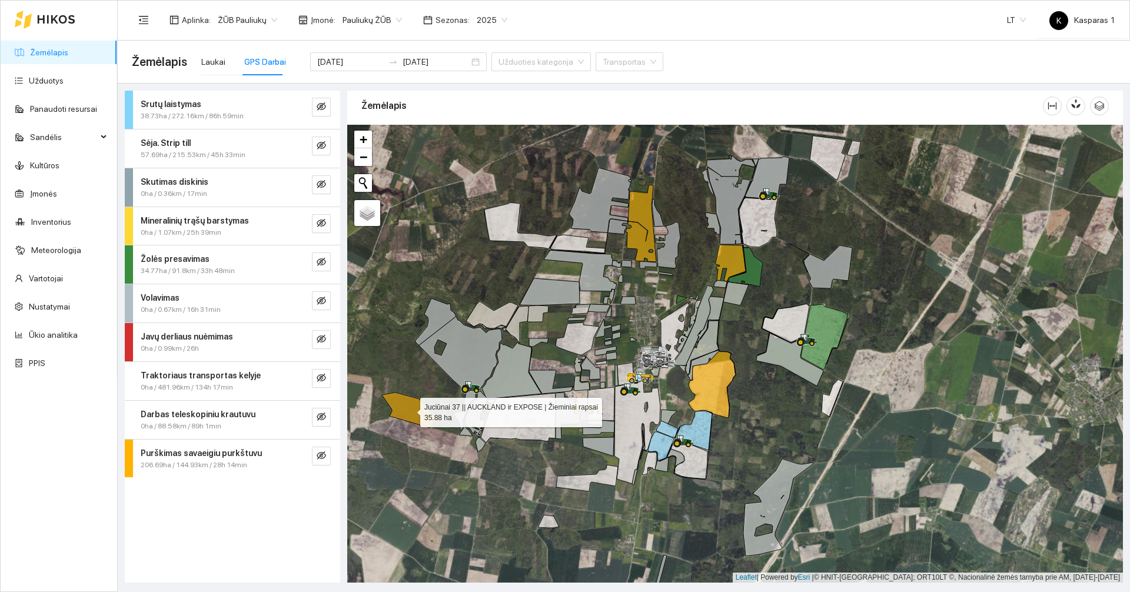
click at [401, 407] on icon at bounding box center [409, 410] width 55 height 35
click at [224, 59] on div "Laukai GPS Darbai" at bounding box center [243, 61] width 85 height 27
click at [220, 58] on div "Laukai" at bounding box center [213, 61] width 24 height 13
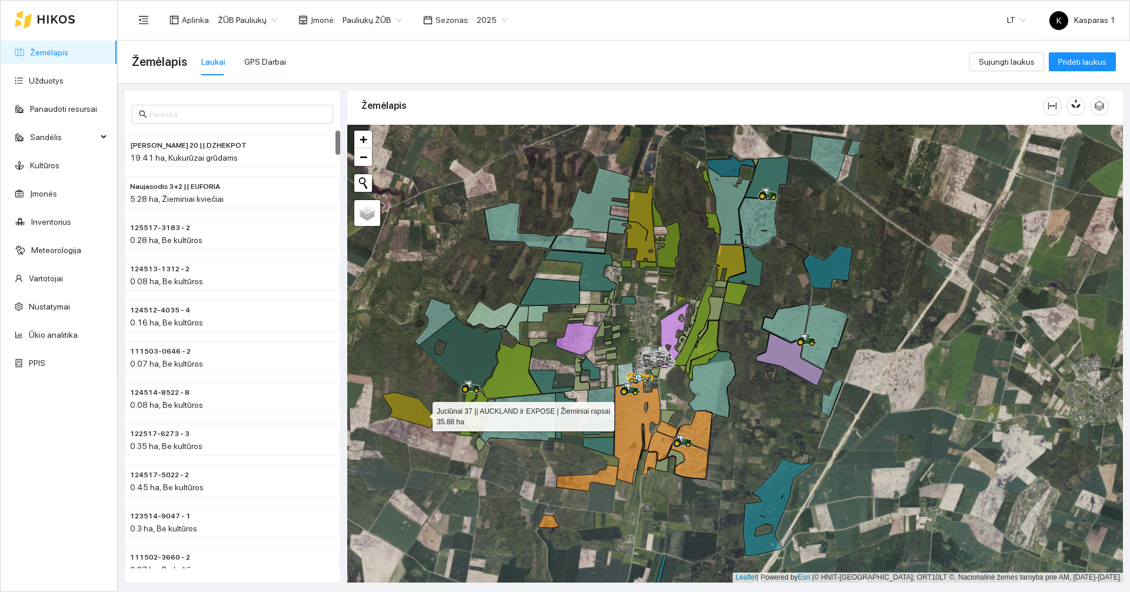
click at [423, 413] on icon at bounding box center [409, 410] width 55 height 35
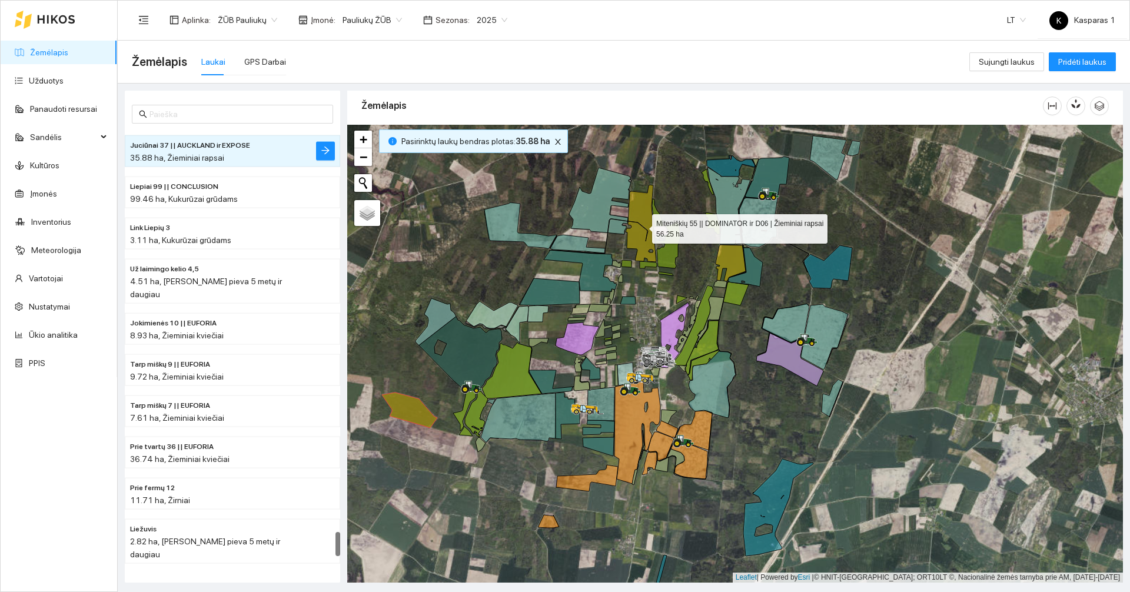
click at [630, 241] on icon at bounding box center [641, 223] width 31 height 77
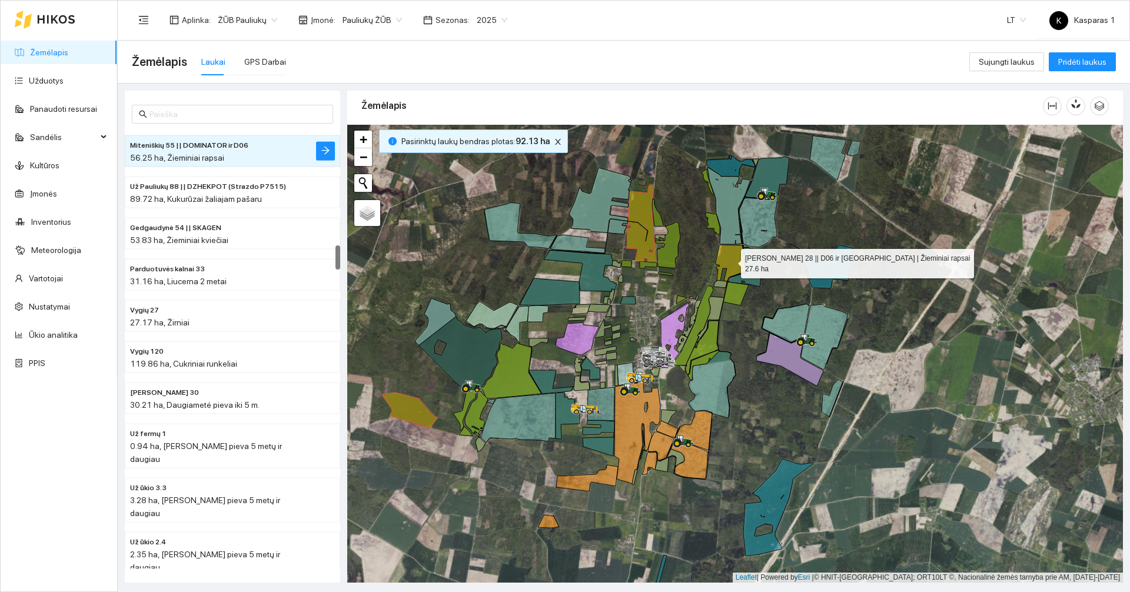
click at [726, 261] on icon at bounding box center [731, 263] width 30 height 36
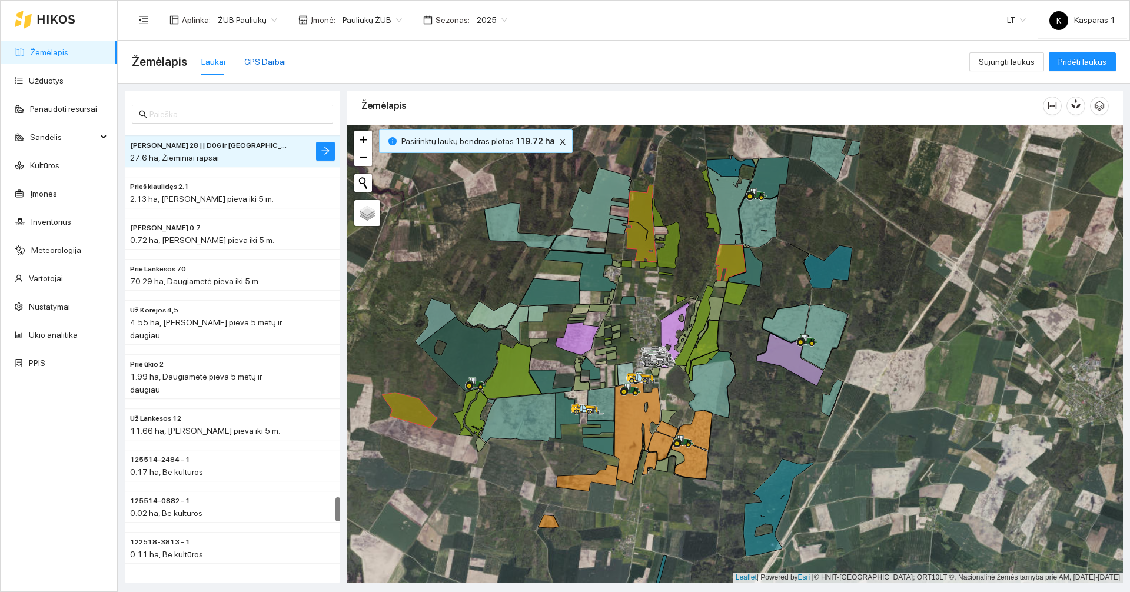
click at [256, 67] on div "GPS Darbai" at bounding box center [265, 61] width 42 height 13
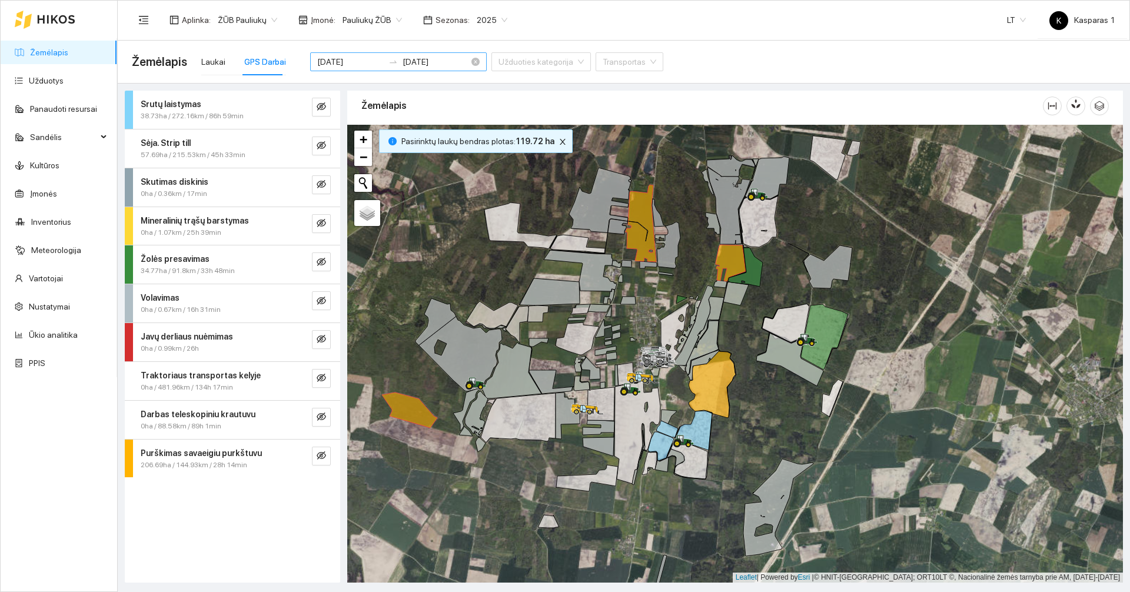
click at [350, 61] on input "2025-08-28" at bounding box center [350, 61] width 66 height 13
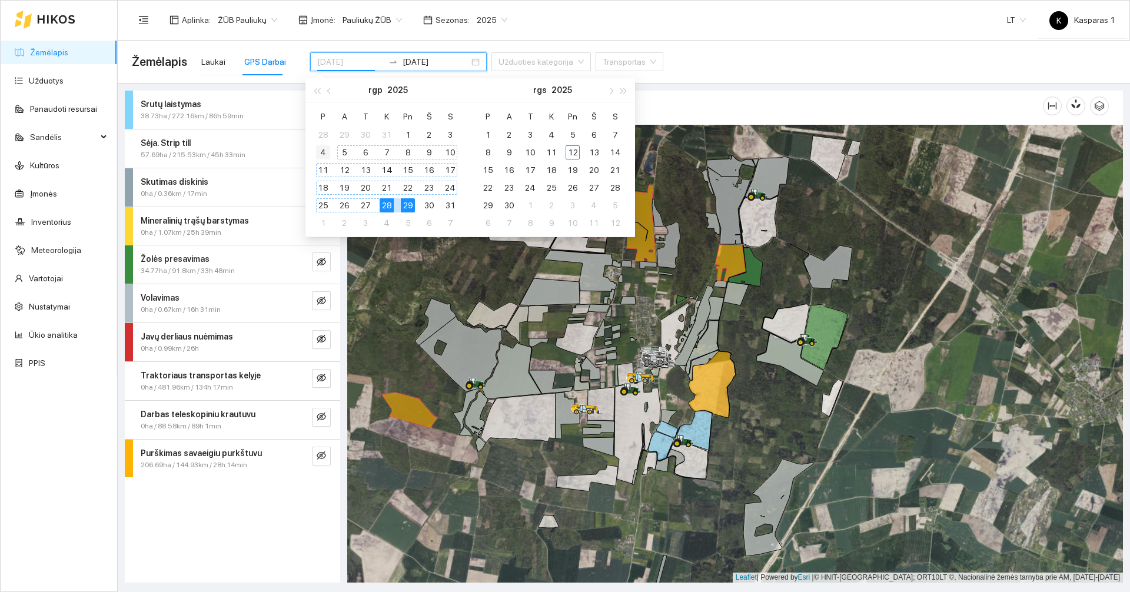
type input "2025-08-04"
click at [324, 150] on div "4" at bounding box center [323, 152] width 14 height 14
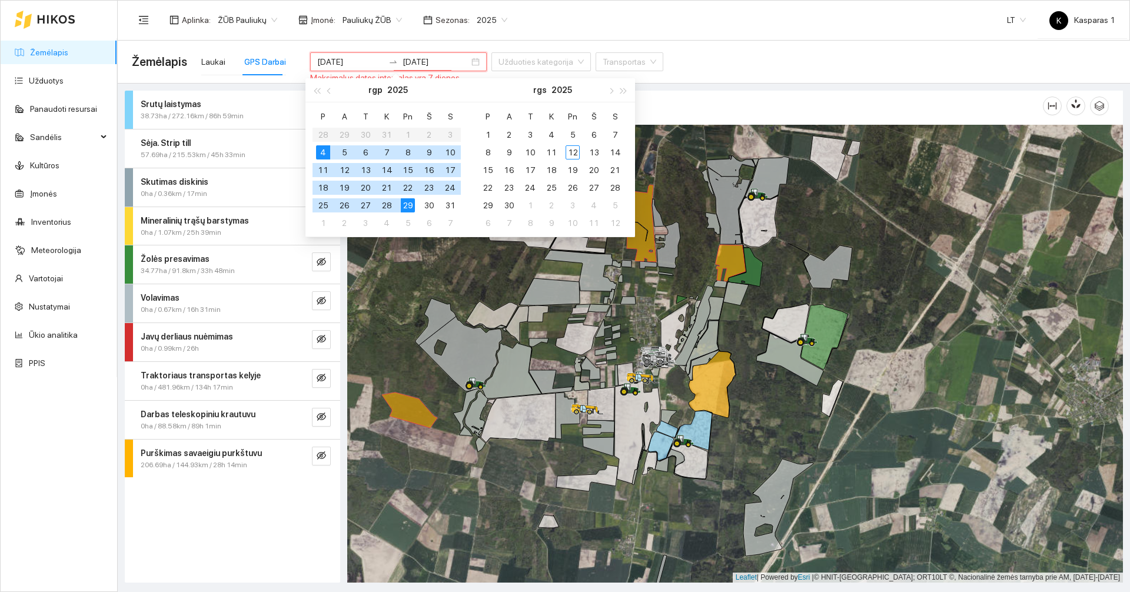
click at [324, 150] on div "4" at bounding box center [323, 152] width 14 height 14
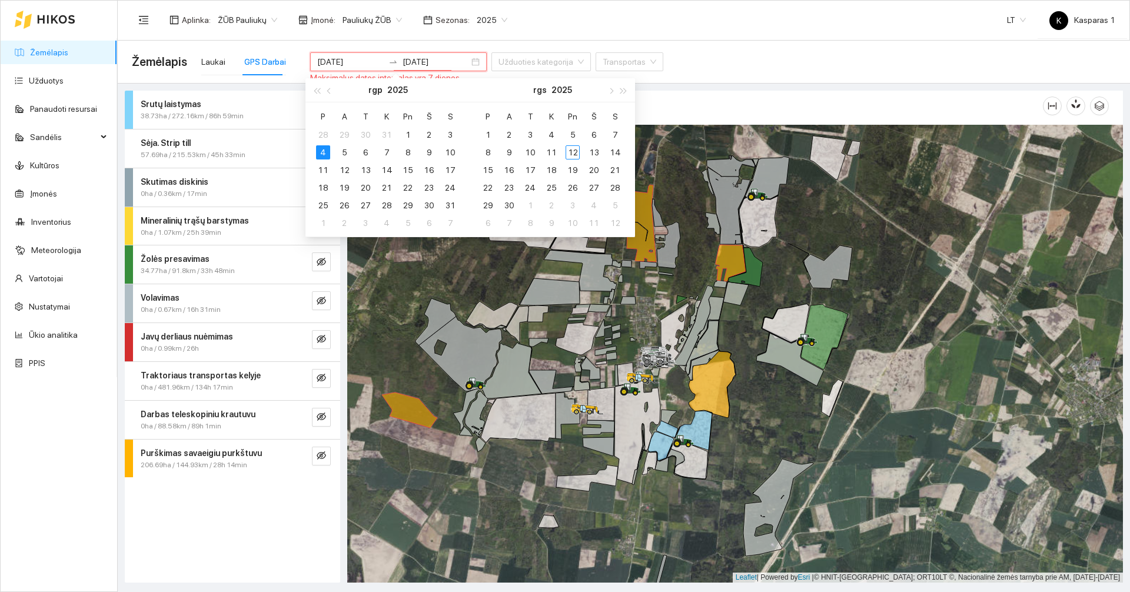
type input "2025-08-04"
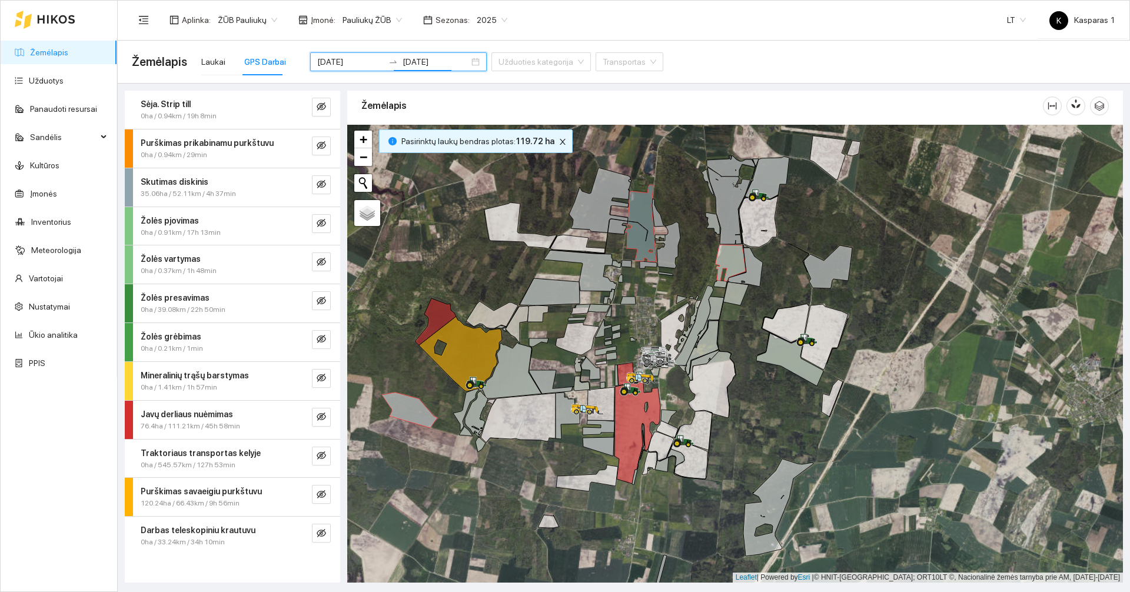
drag, startPoint x: 427, startPoint y: 201, endPoint x: 463, endPoint y: 235, distance: 49.1
click at [463, 235] on div at bounding box center [735, 354] width 776 height 458
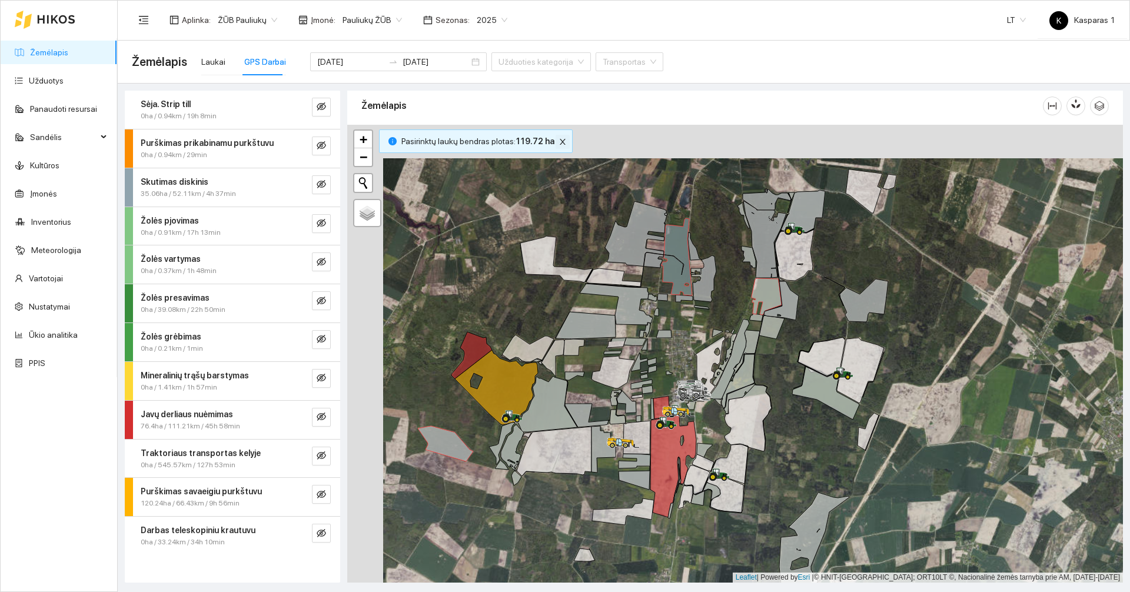
click at [558, 138] on icon "close" at bounding box center [562, 142] width 8 height 8
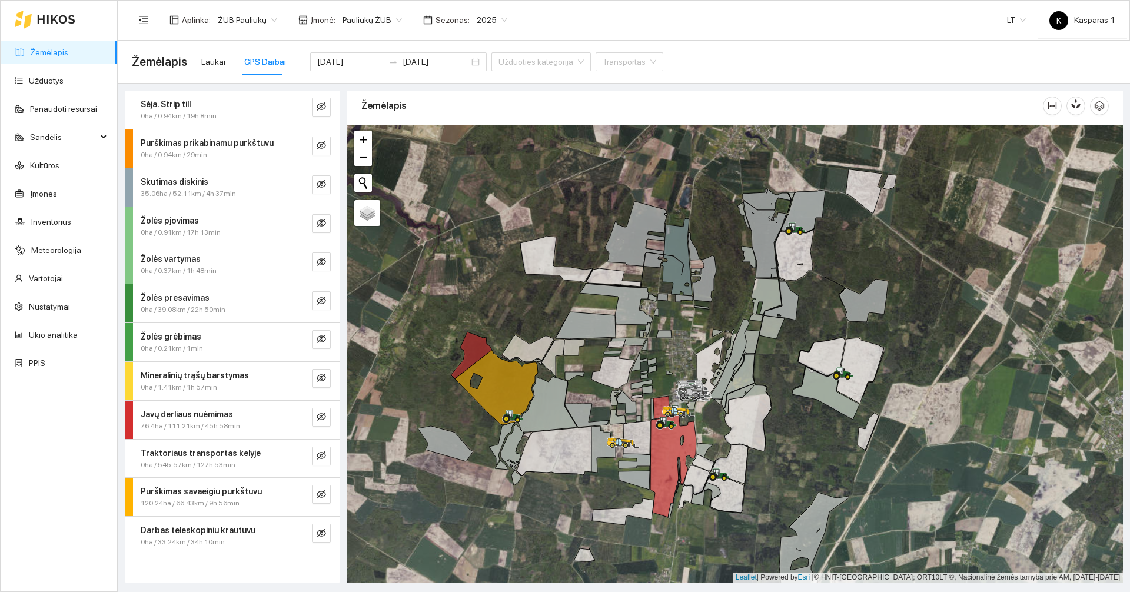
click at [448, 285] on div at bounding box center [735, 354] width 776 height 458
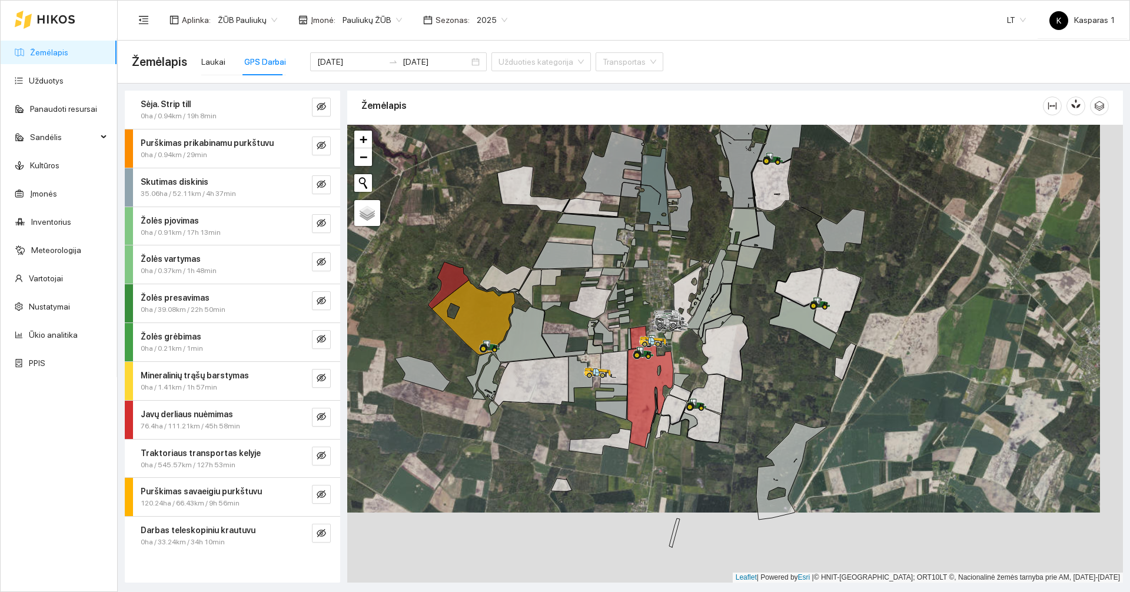
drag, startPoint x: 487, startPoint y: 242, endPoint x: 465, endPoint y: 174, distance: 72.2
click at [465, 174] on div at bounding box center [735, 354] width 776 height 458
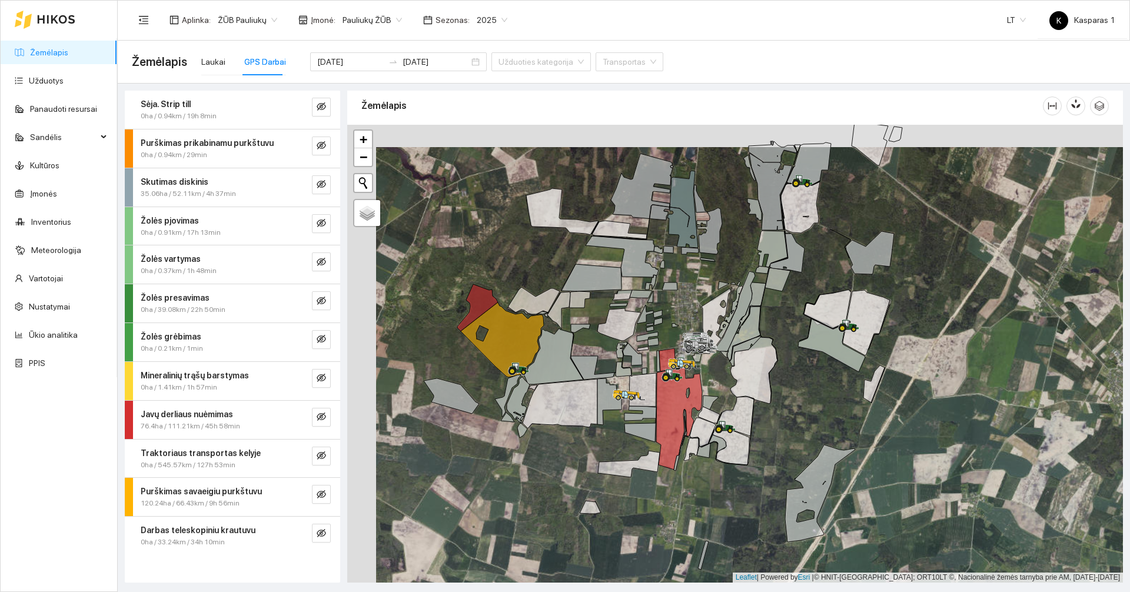
drag, startPoint x: 483, startPoint y: 200, endPoint x: 511, endPoint y: 222, distance: 36.5
click at [511, 222] on div at bounding box center [735, 354] width 776 height 458
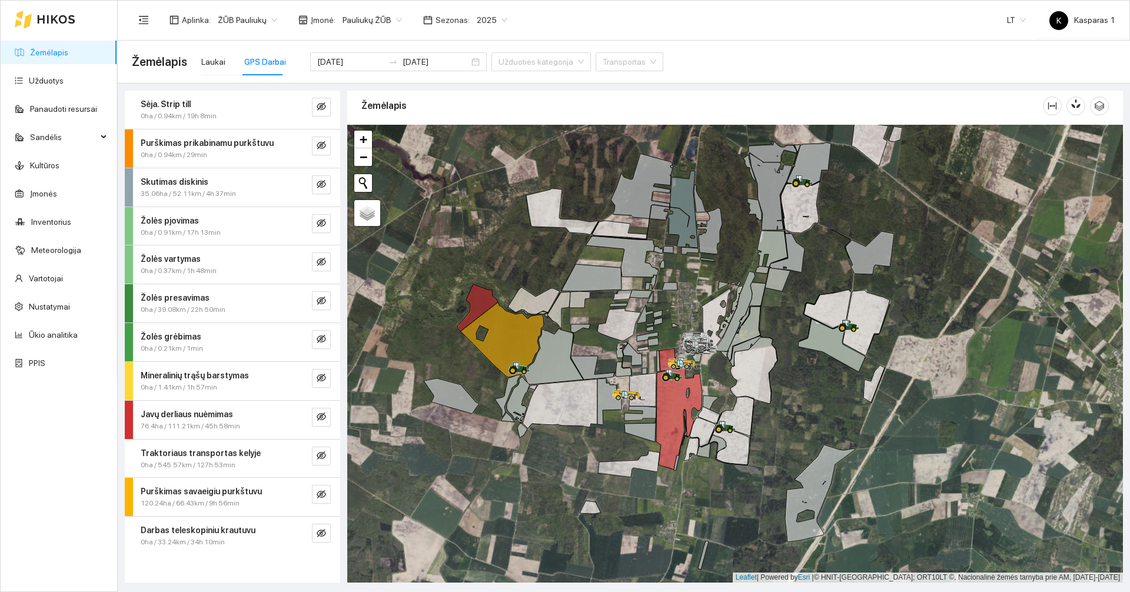
drag, startPoint x: 490, startPoint y: 242, endPoint x: 502, endPoint y: 273, distance: 33.0
click at [502, 273] on div at bounding box center [735, 354] width 776 height 458
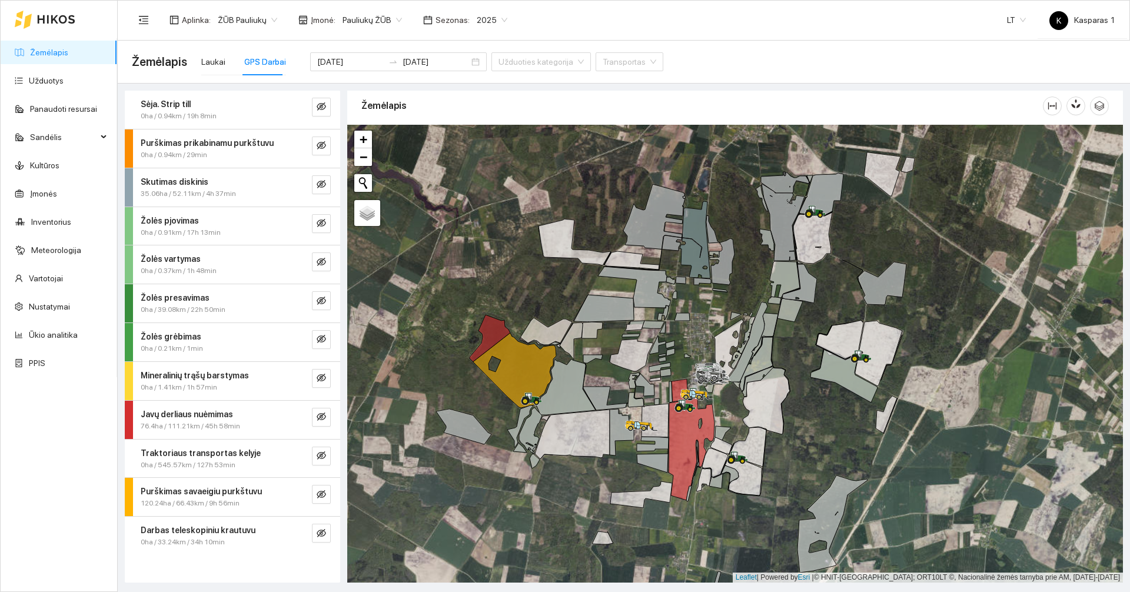
click at [238, 152] on div "0ha / 0.94km / 29min" at bounding box center [213, 154] width 144 height 11
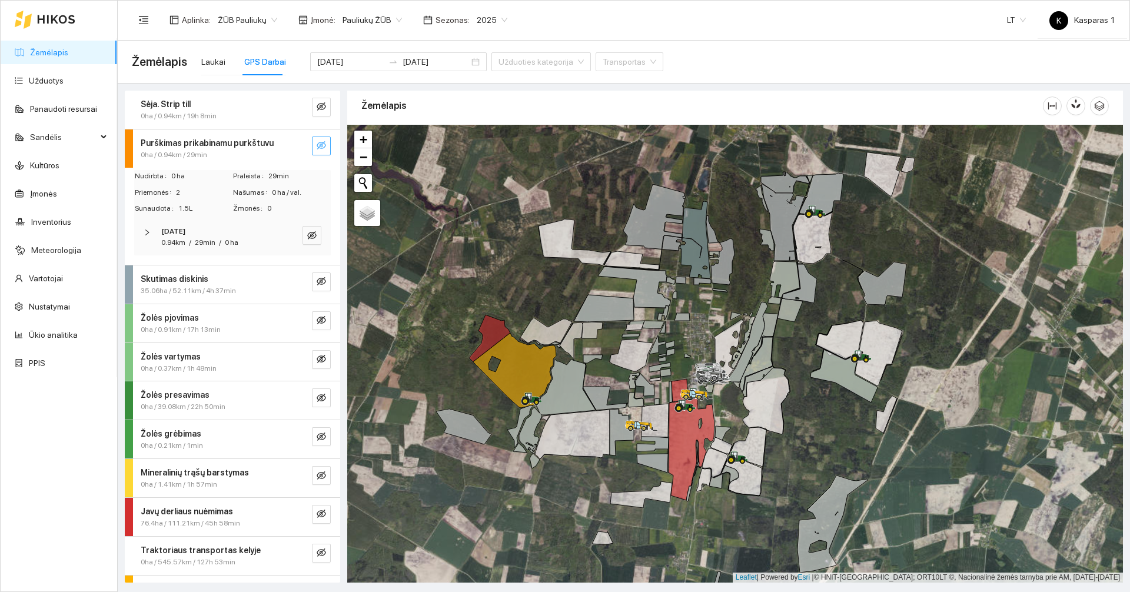
click at [317, 142] on icon "eye-invisible" at bounding box center [321, 145] width 9 height 8
click at [317, 142] on icon "eye" at bounding box center [321, 145] width 9 height 9
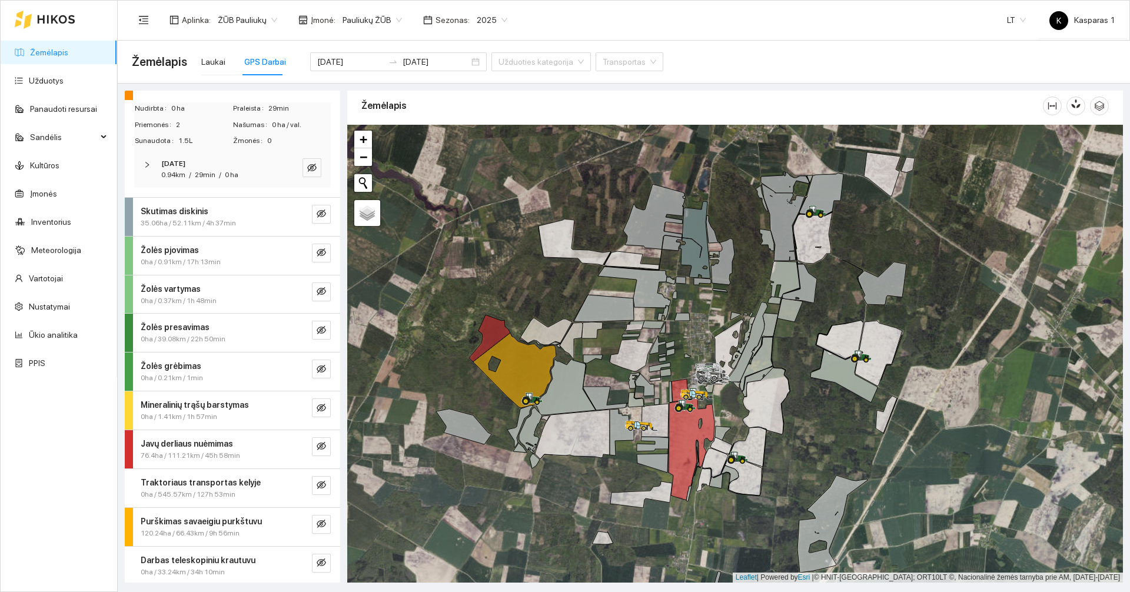
scroll to position [69, 0]
click at [317, 524] on icon "eye-invisible" at bounding box center [321, 521] width 9 height 9
click at [212, 68] on div "Laukai" at bounding box center [213, 61] width 24 height 27
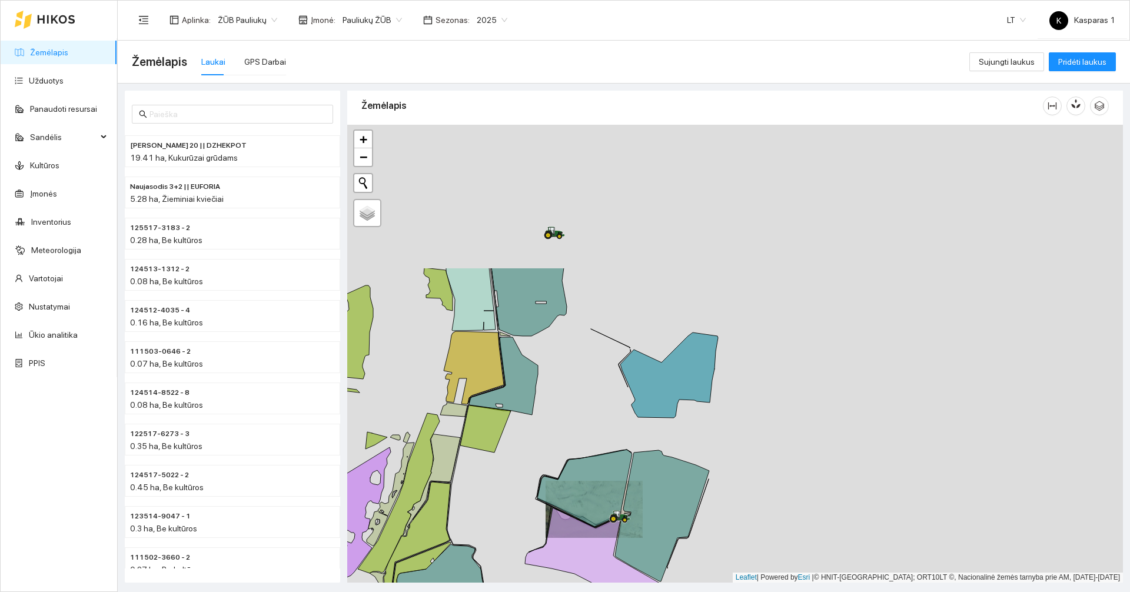
drag, startPoint x: 614, startPoint y: 218, endPoint x: 580, endPoint y: 410, distance: 195.4
click at [580, 410] on div at bounding box center [735, 354] width 776 height 458
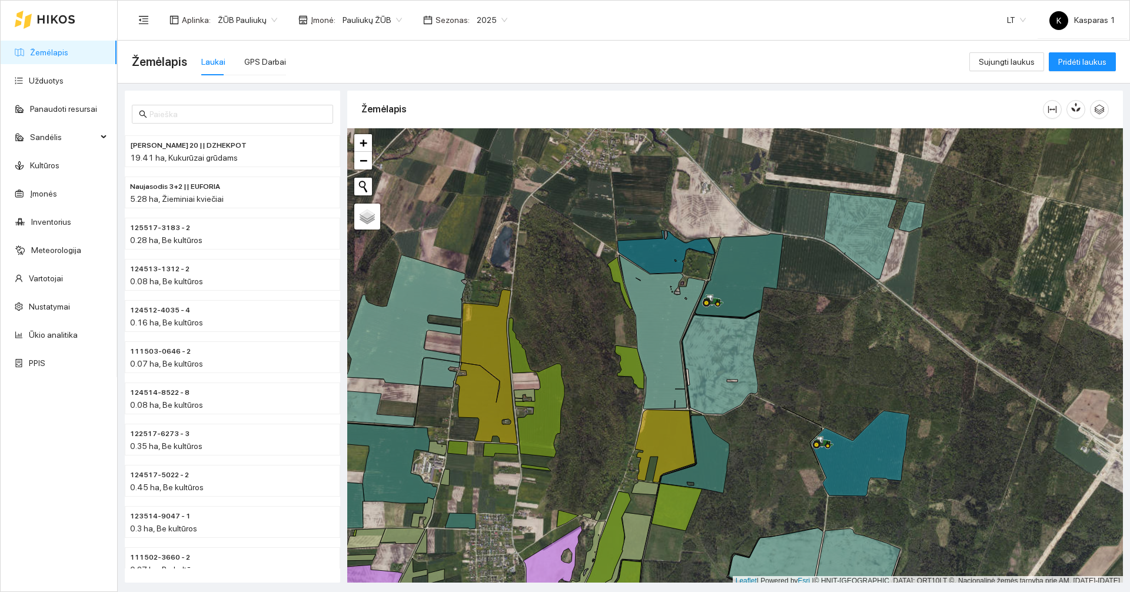
scroll to position [4, 0]
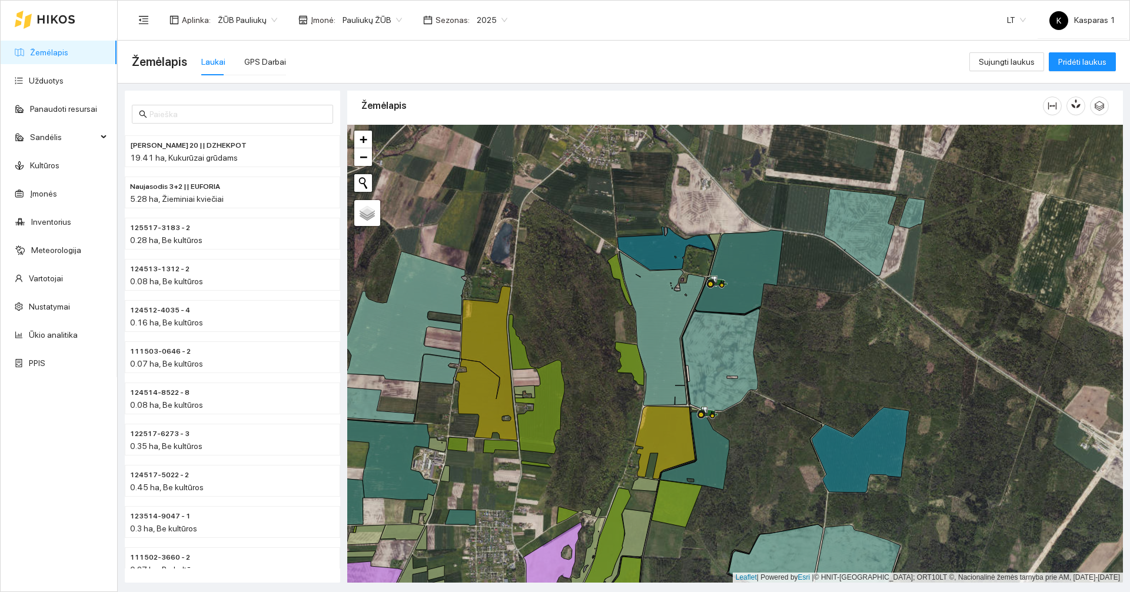
drag, startPoint x: 0, startPoint y: 0, endPoint x: 607, endPoint y: 427, distance: 742.2
click at [607, 427] on div at bounding box center [735, 354] width 776 height 458
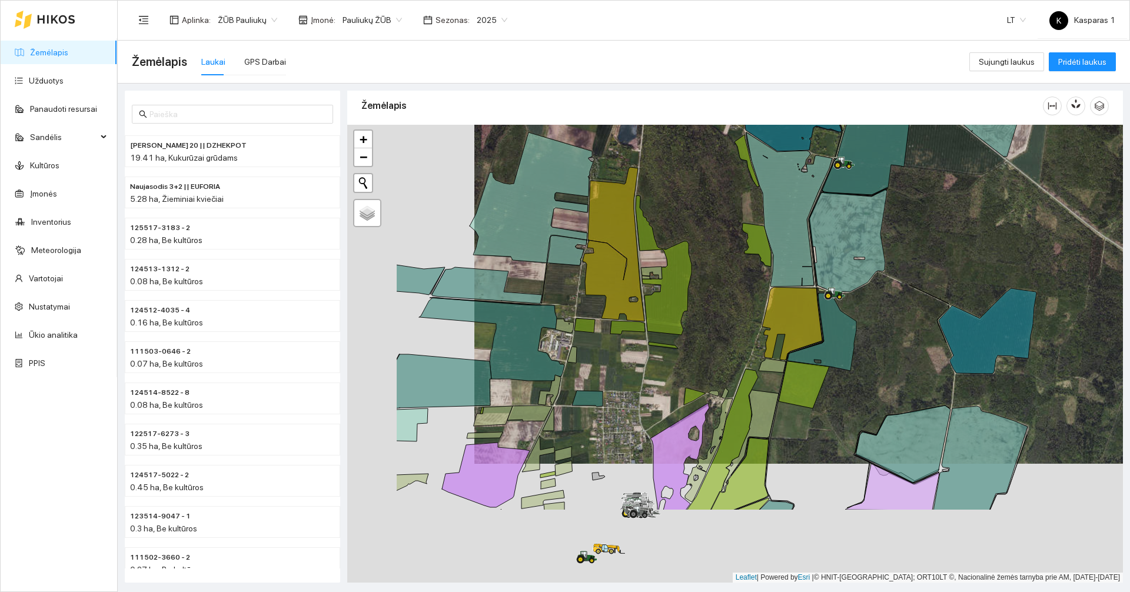
drag, startPoint x: 593, startPoint y: 451, endPoint x: 726, endPoint y: 327, distance: 181.9
click at [723, 330] on div at bounding box center [735, 354] width 776 height 458
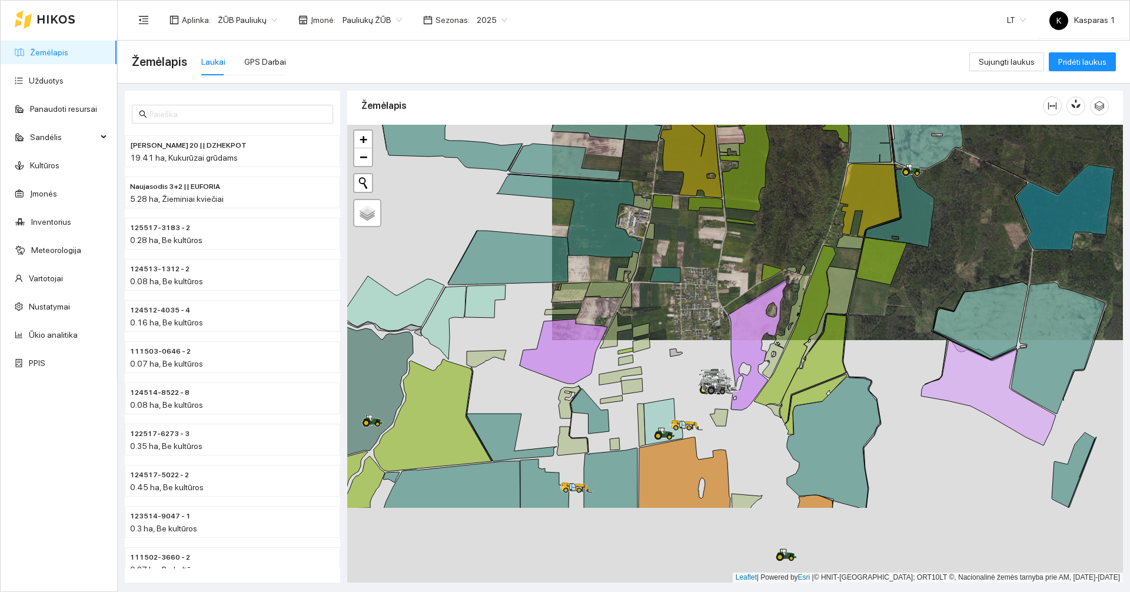
drag, startPoint x: 710, startPoint y: 343, endPoint x: 795, endPoint y: 207, distance: 161.0
click at [795, 207] on div at bounding box center [735, 354] width 776 height 458
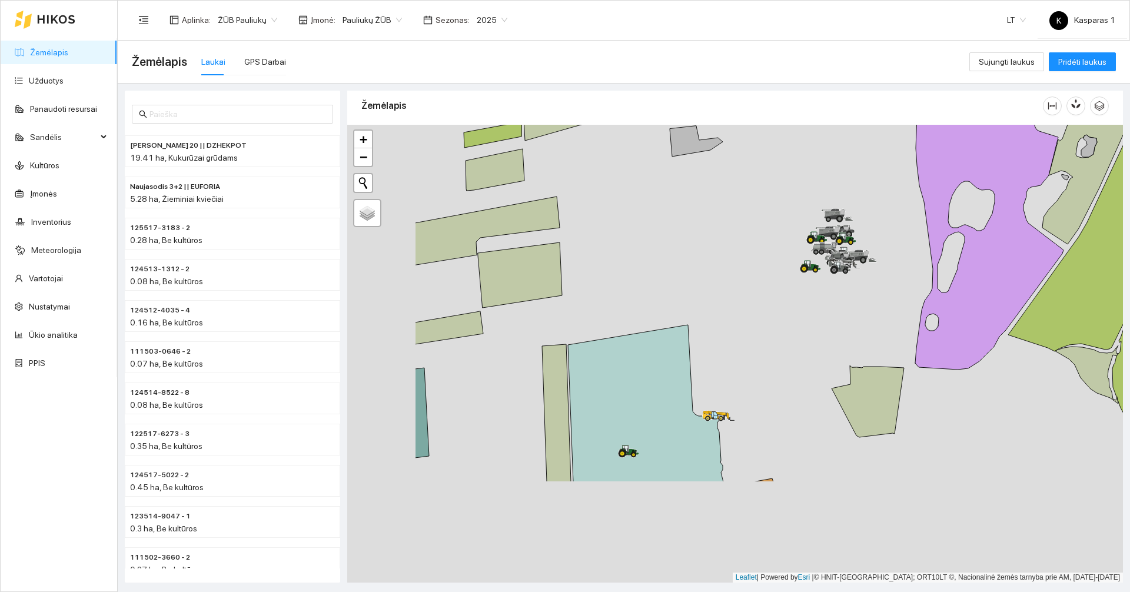
drag, startPoint x: 637, startPoint y: 489, endPoint x: 783, endPoint y: 342, distance: 207.2
click at [783, 342] on div at bounding box center [735, 354] width 776 height 458
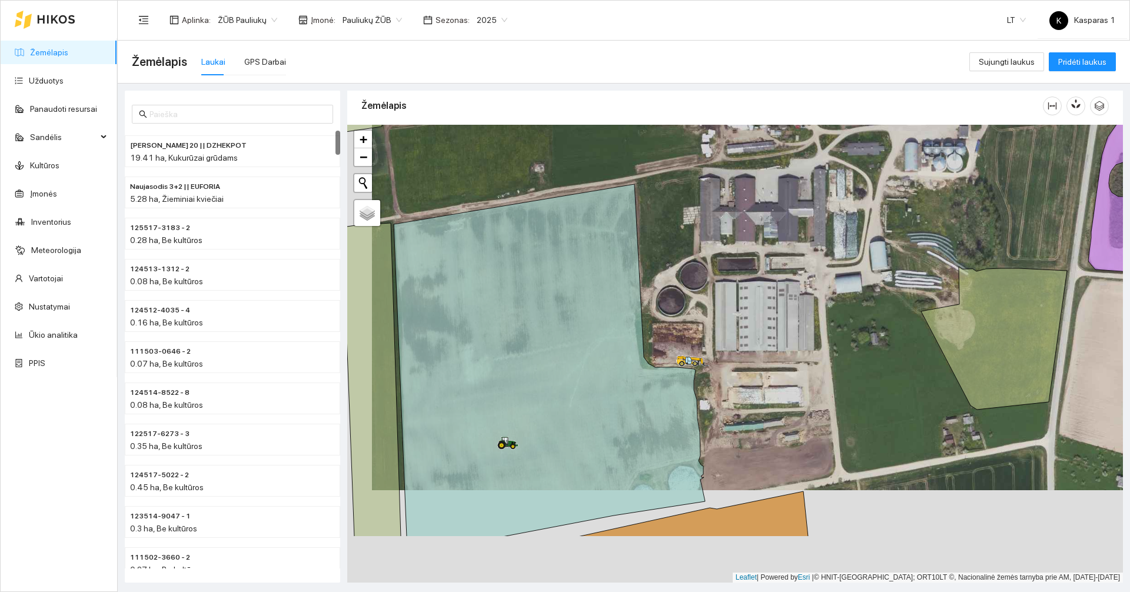
drag, startPoint x: 764, startPoint y: 423, endPoint x: 779, endPoint y: 361, distance: 64.1
click at [779, 362] on div at bounding box center [735, 354] width 776 height 458
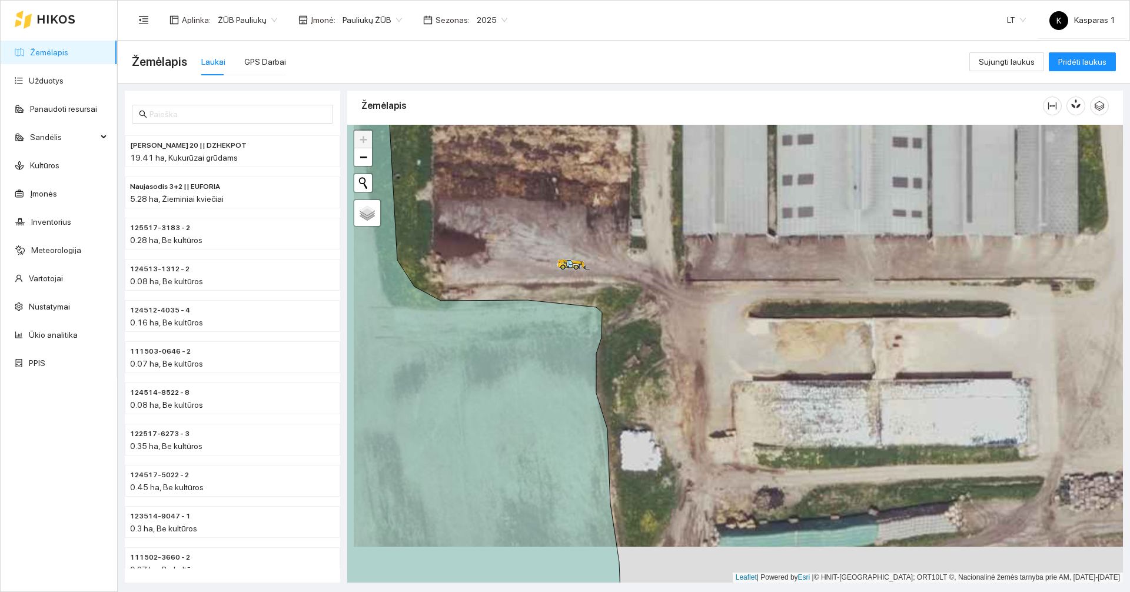
drag, startPoint x: 692, startPoint y: 404, endPoint x: 701, endPoint y: 325, distance: 79.4
click at [701, 325] on div at bounding box center [735, 354] width 776 height 458
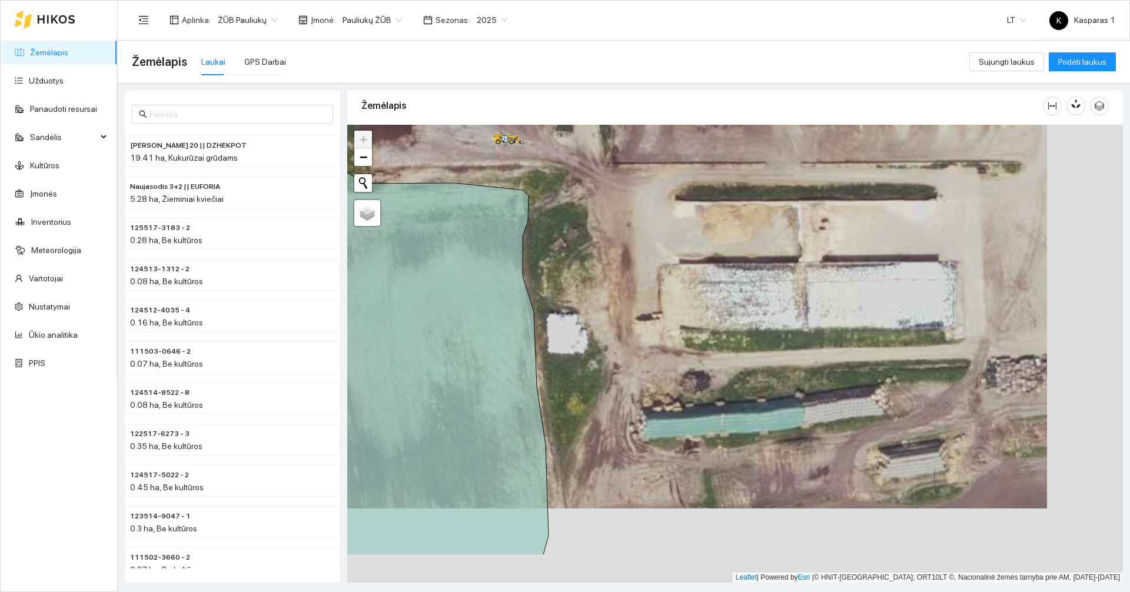
drag, startPoint x: 741, startPoint y: 404, endPoint x: 663, endPoint y: 329, distance: 108.6
click at [666, 329] on div at bounding box center [735, 354] width 776 height 458
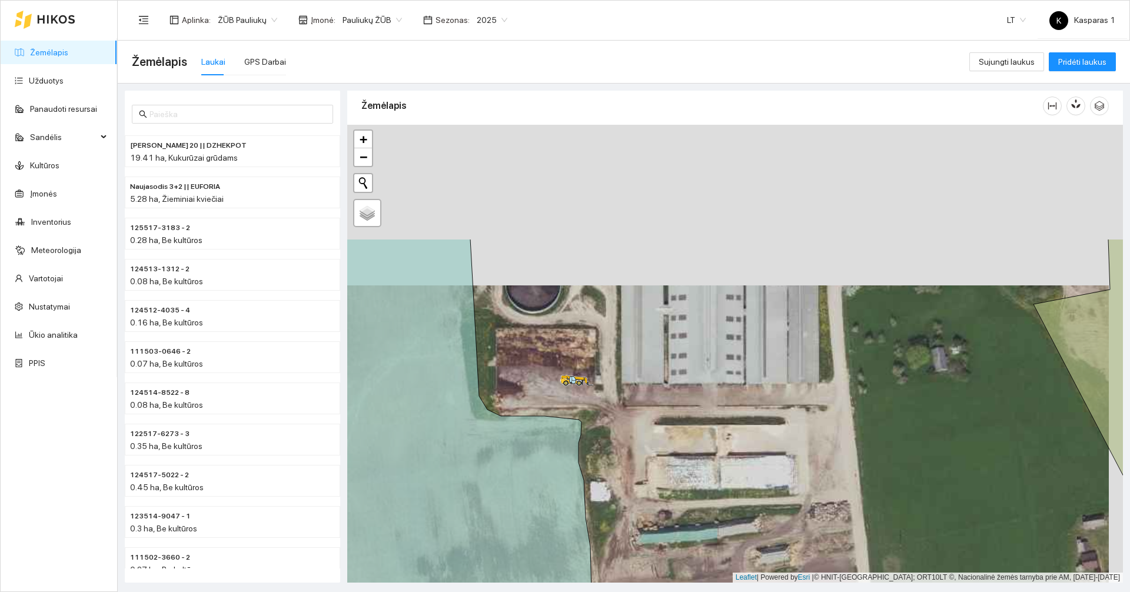
drag, startPoint x: 823, startPoint y: 260, endPoint x: 797, endPoint y: 467, distance: 208.8
click at [797, 467] on div at bounding box center [735, 354] width 776 height 458
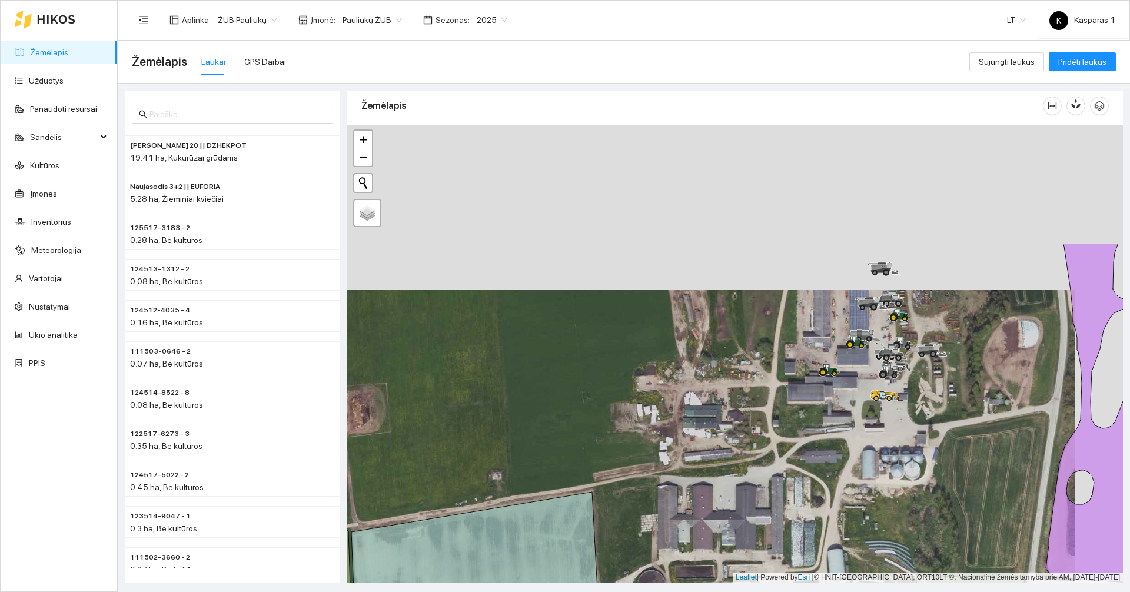
drag, startPoint x: 897, startPoint y: 351, endPoint x: 856, endPoint y: 487, distance: 142.2
click at [856, 487] on div at bounding box center [735, 354] width 776 height 458
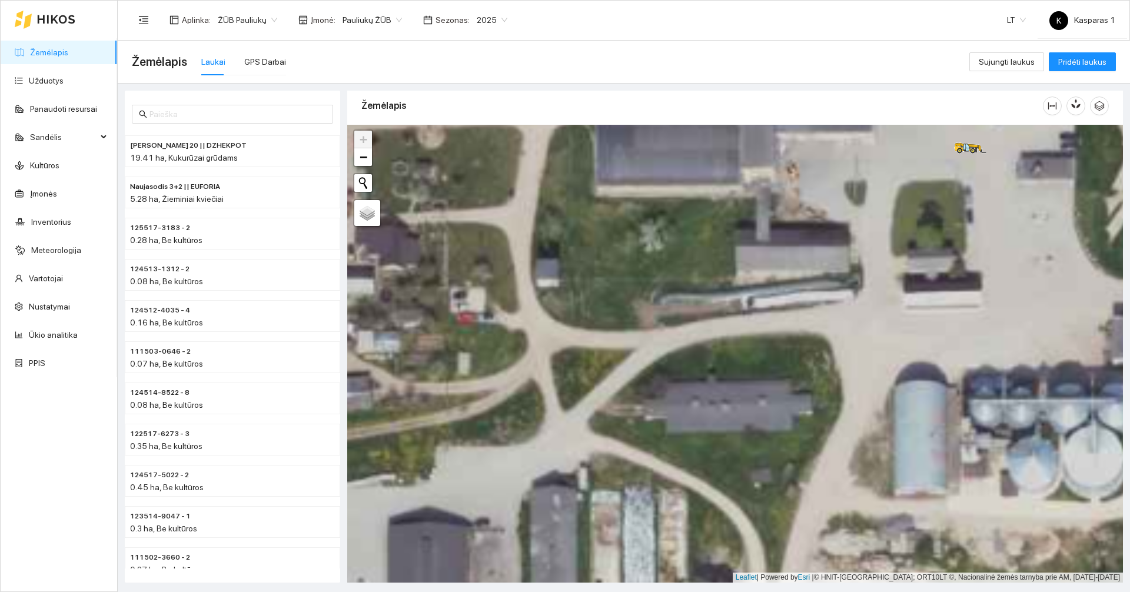
drag, startPoint x: 851, startPoint y: 475, endPoint x: 843, endPoint y: 447, distance: 29.3
click at [846, 460] on div at bounding box center [735, 354] width 776 height 458
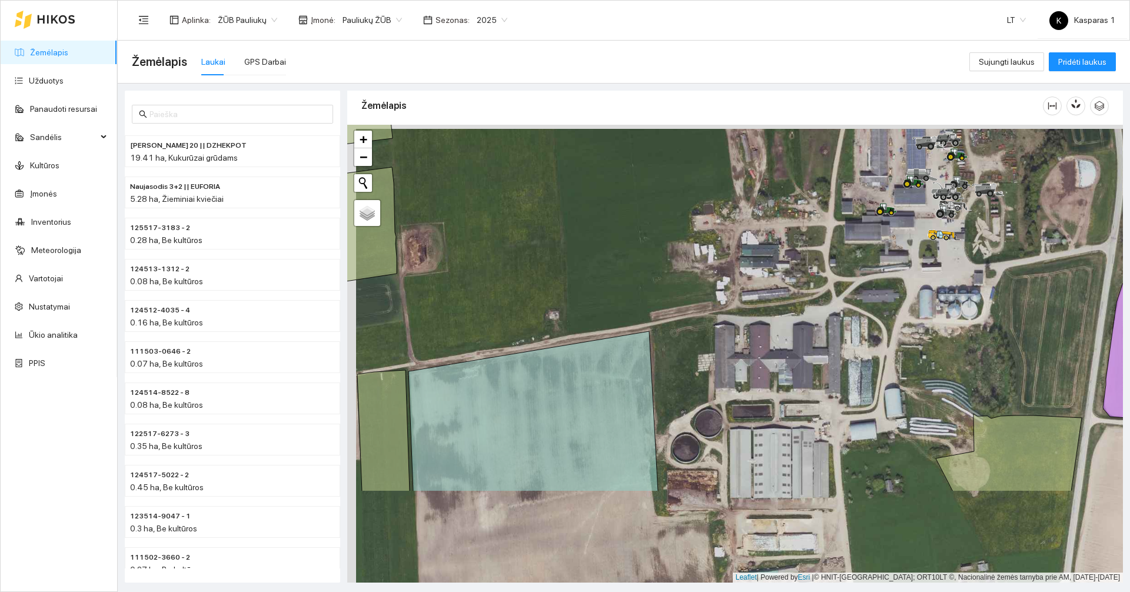
drag, startPoint x: 843, startPoint y: 454, endPoint x: 915, endPoint y: 293, distance: 176.0
click at [915, 293] on div at bounding box center [735, 354] width 776 height 458
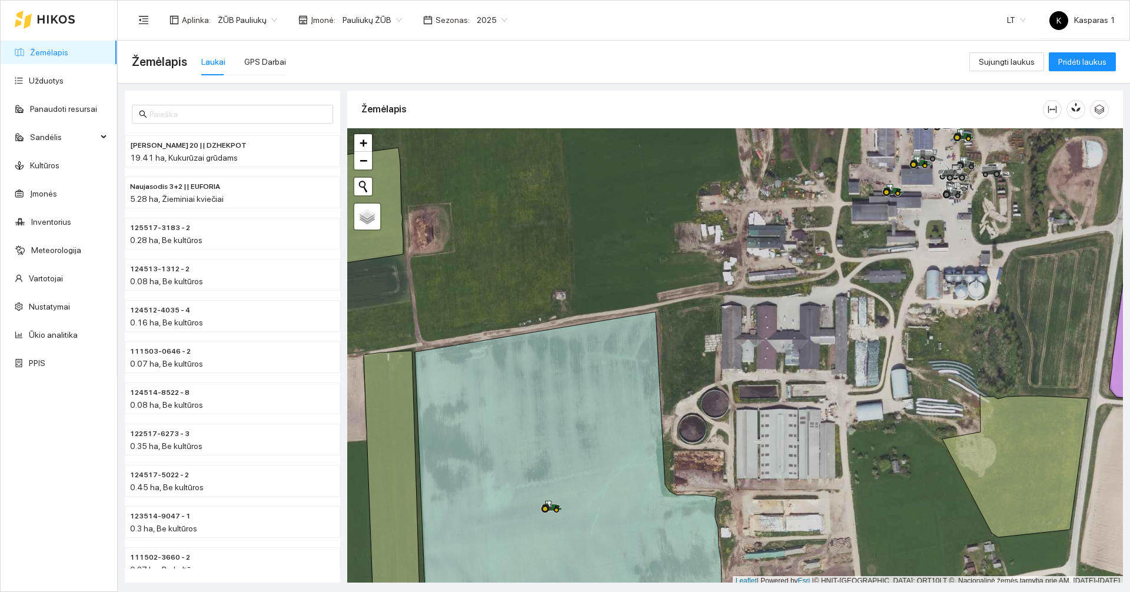
scroll to position [4, 0]
